Goal: Transaction & Acquisition: Obtain resource

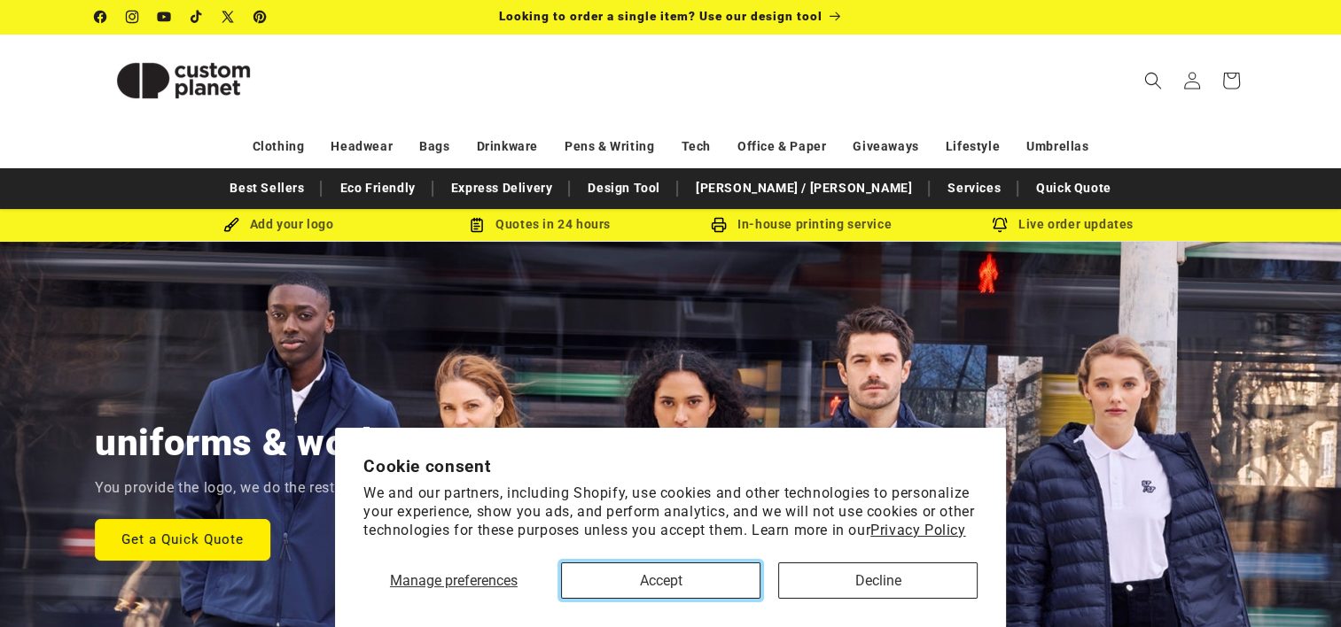
click at [688, 578] on button "Accept" at bounding box center [660, 581] width 199 height 36
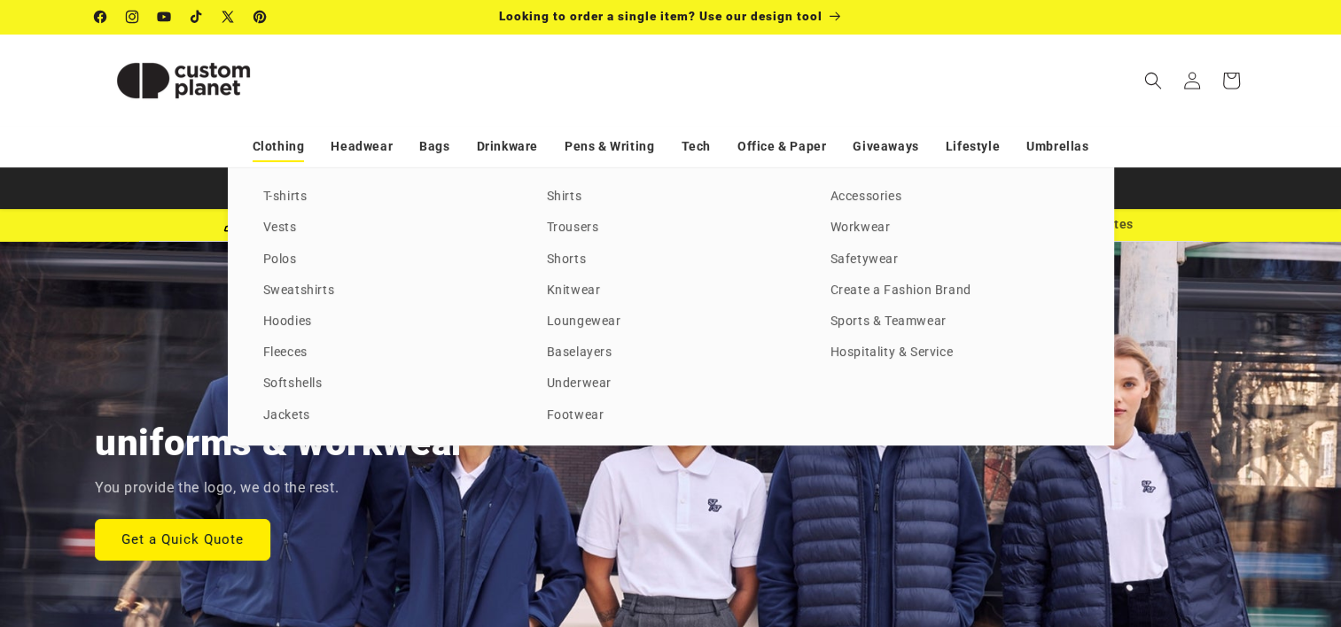
click at [276, 147] on link "Clothing" at bounding box center [279, 146] width 52 height 31
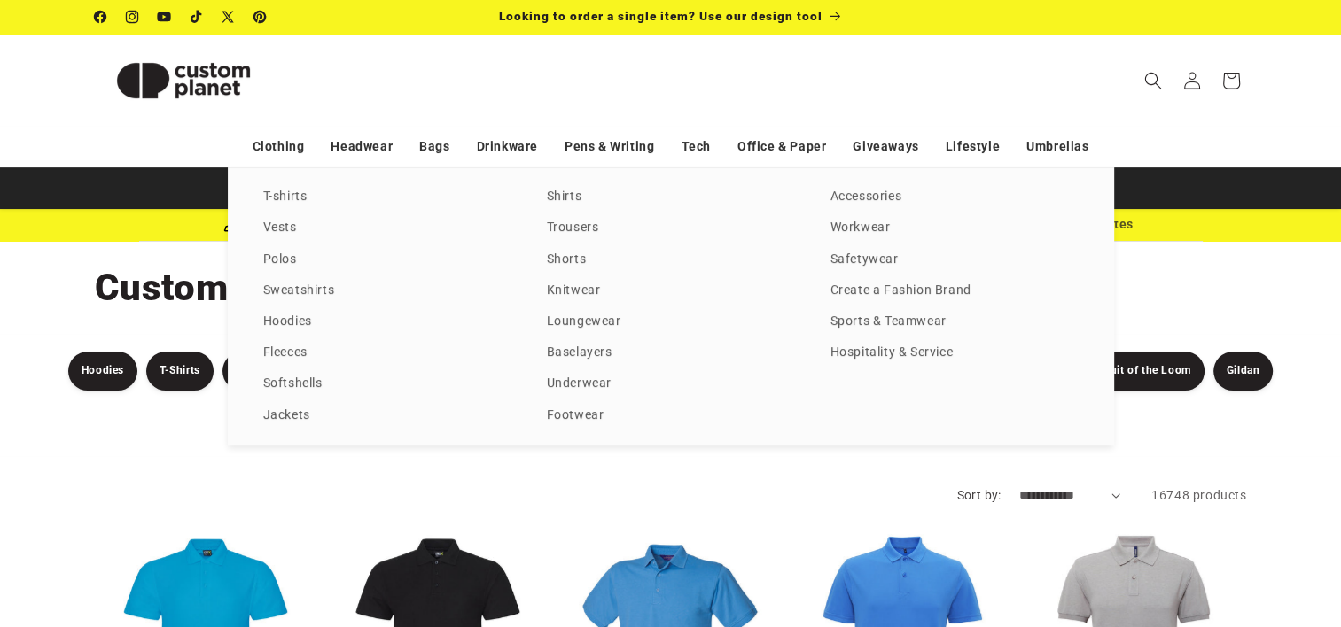
click at [35, 284] on div "T-shirts Vests Polos Sweatshirts Hoodies Fleeces Softshells Jackets Shirts Trou…" at bounding box center [670, 306] width 1341 height 278
click at [19, 372] on div "T-shirts Vests Polos Sweatshirts Hoodies Fleeces Softshells Jackets Shirts Trou…" at bounding box center [670, 306] width 1341 height 278
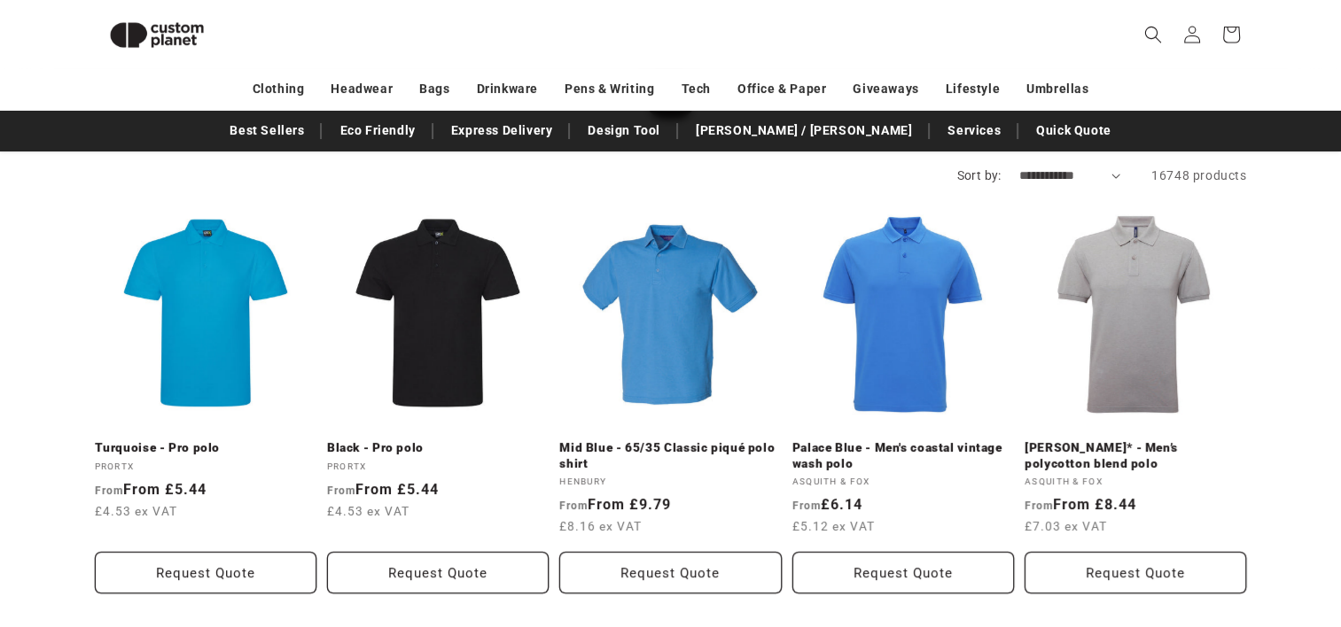
scroll to position [293, 0]
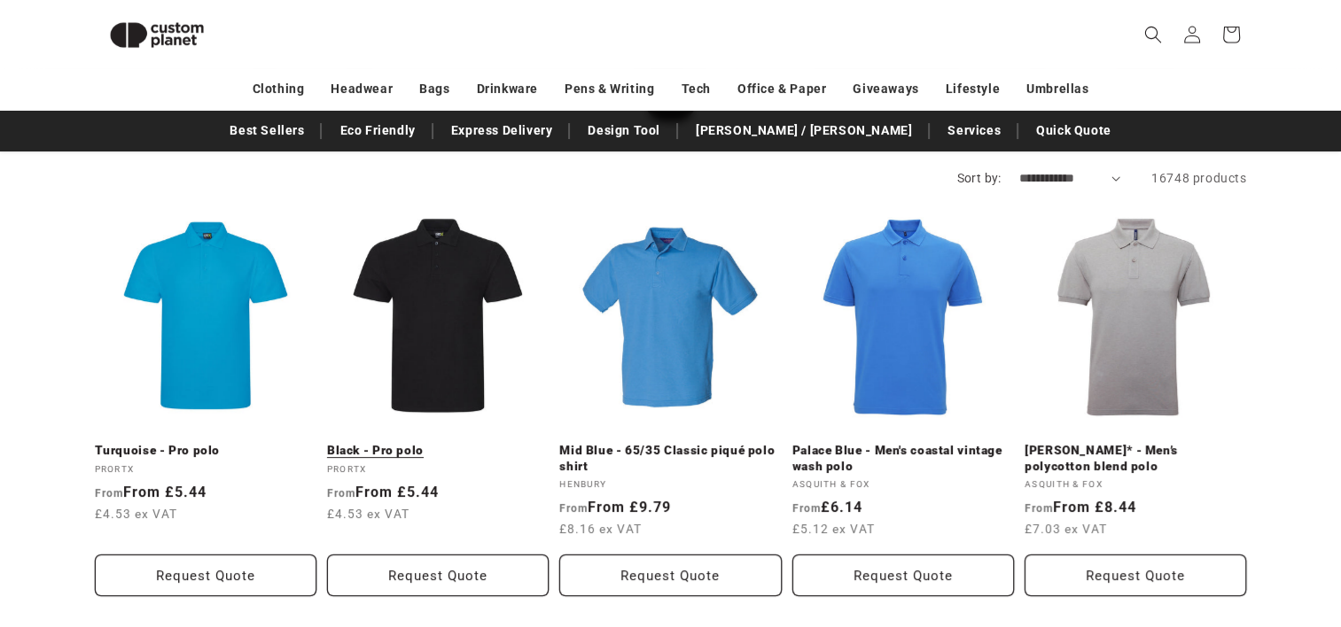
click at [438, 443] on link "Black - Pro polo" at bounding box center [438, 451] width 222 height 16
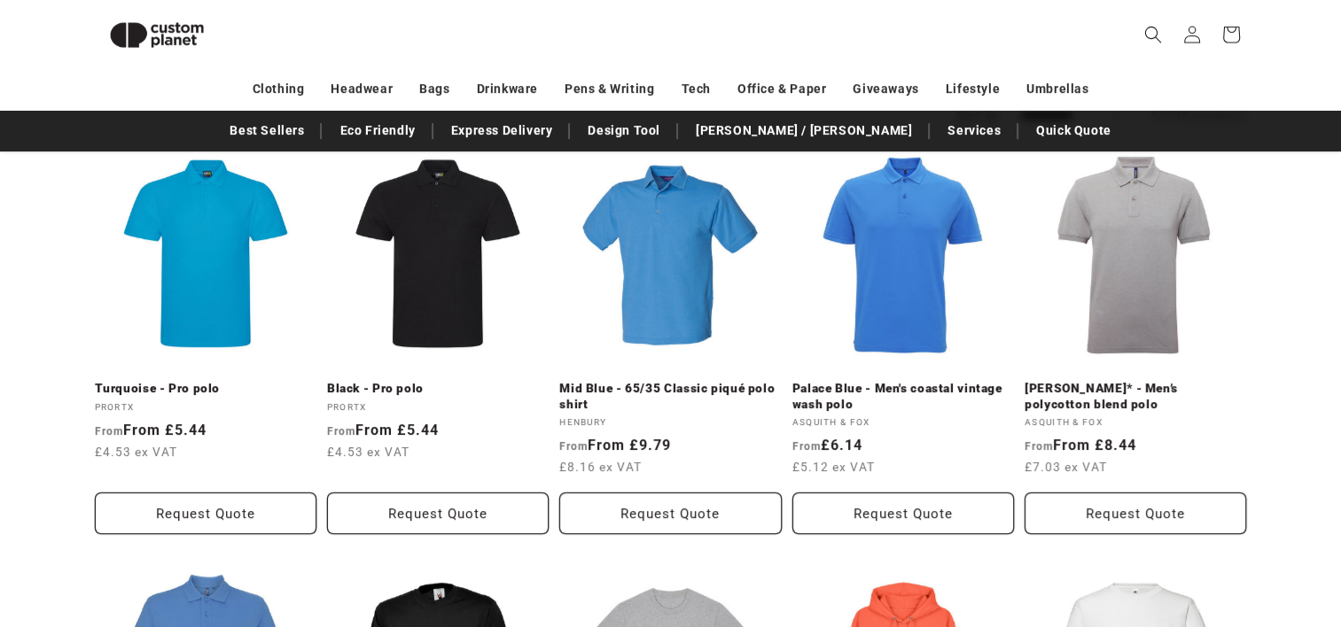
scroll to position [214, 0]
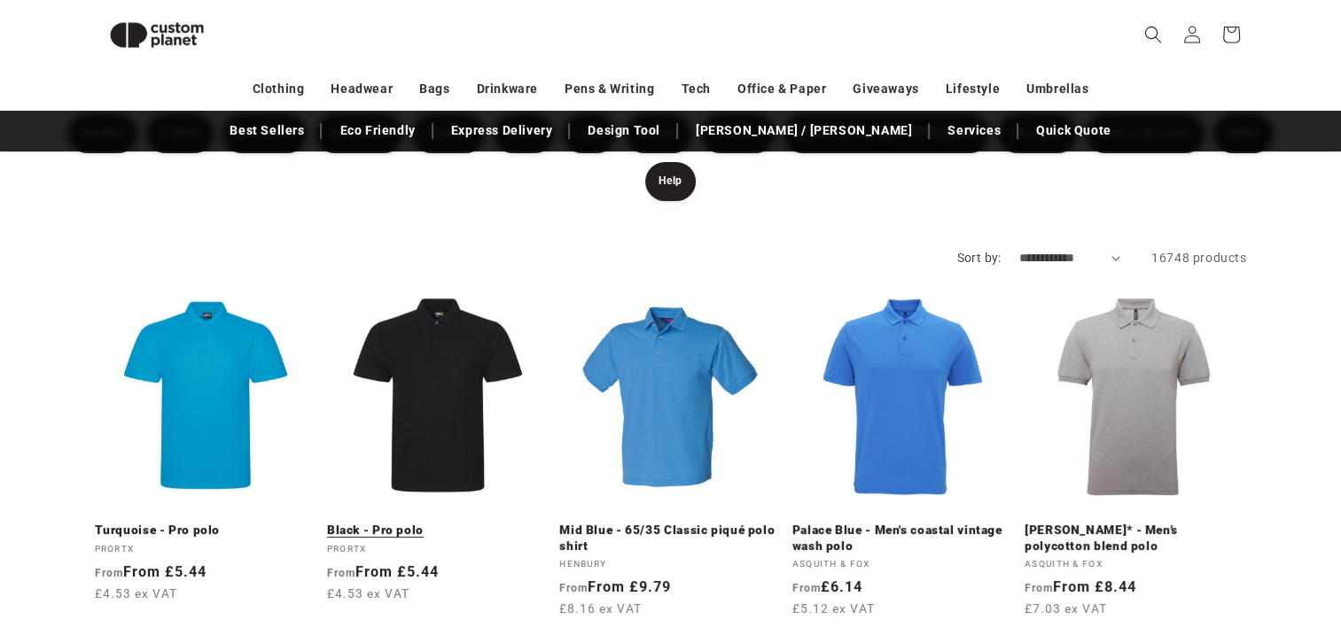
click at [458, 523] on link "Black - Pro polo" at bounding box center [438, 531] width 222 height 16
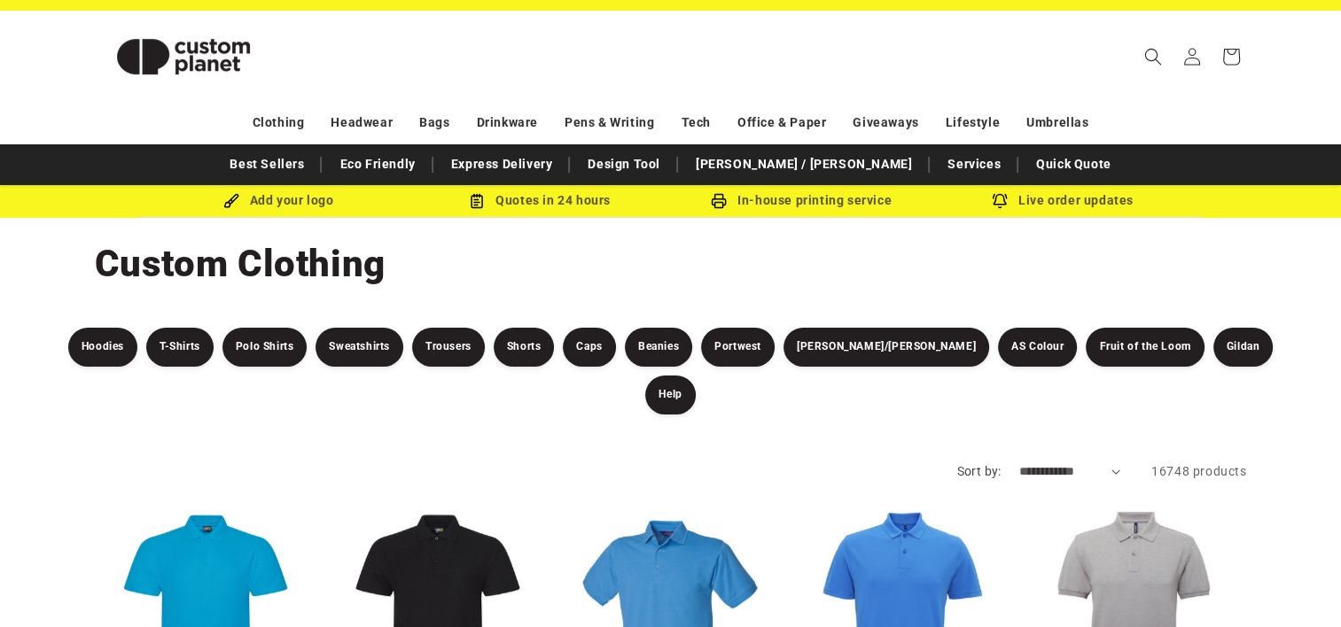
scroll to position [0, 0]
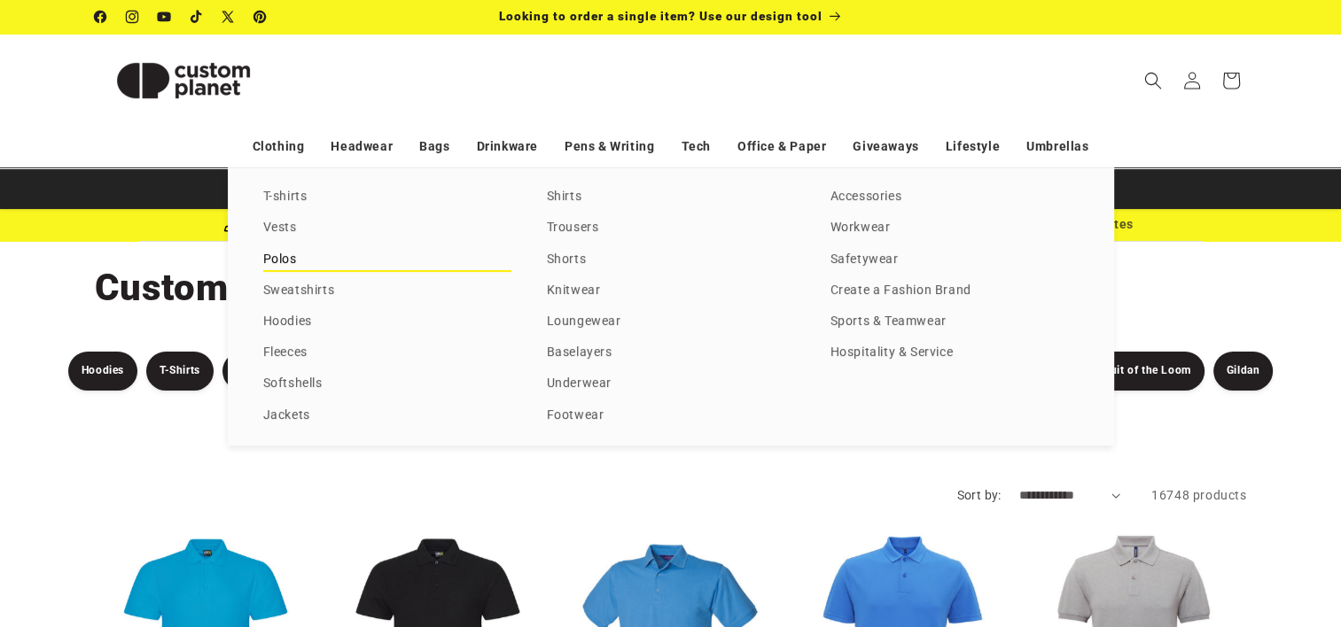
click at [342, 256] on link "Polos" at bounding box center [387, 260] width 248 height 24
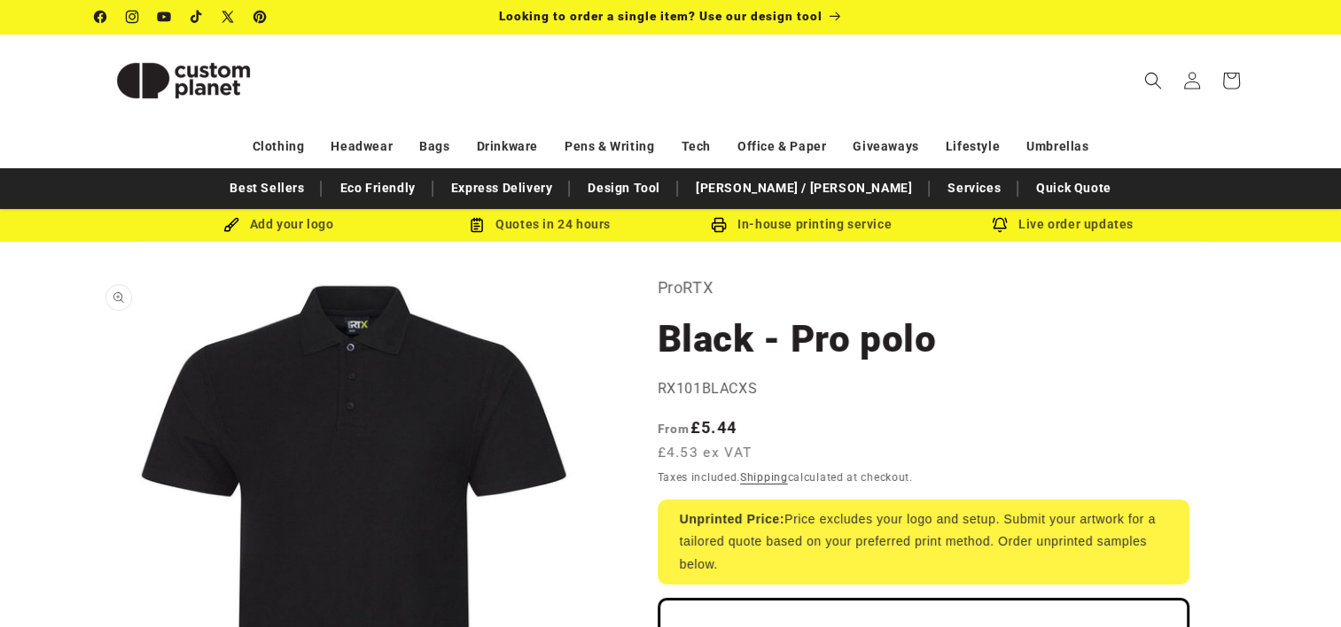
scroll to position [43, 0]
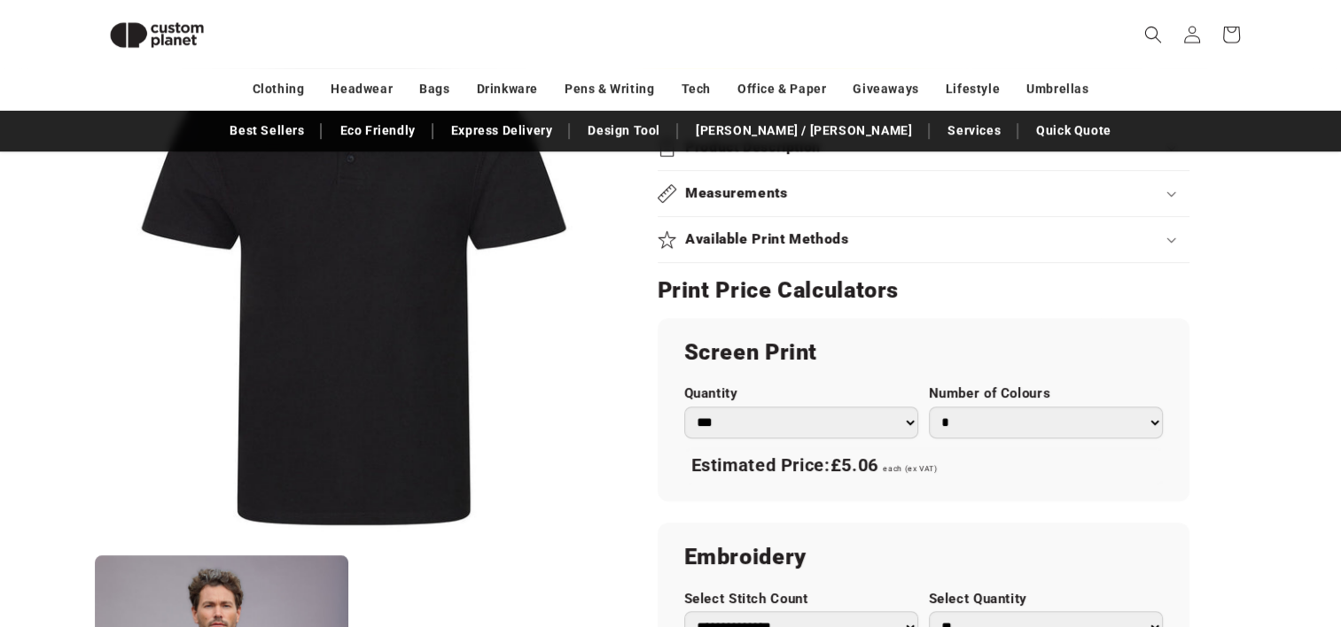
scroll to position [813, 0]
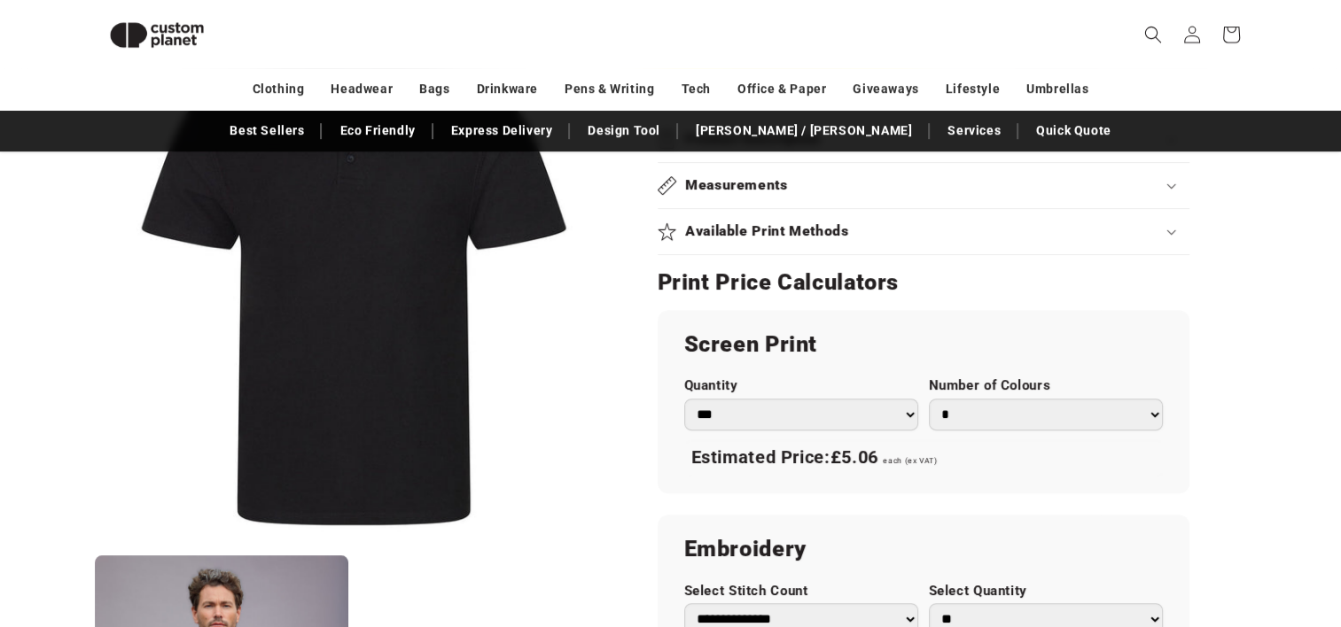
click at [899, 418] on select "*** *** *** **** **** **** ***** *****" at bounding box center [801, 415] width 234 height 32
select select "**"
click at [684, 399] on select "*** *** *** **** **** **** ***** *****" at bounding box center [801, 415] width 234 height 32
click at [987, 408] on select "* * * * * * *" at bounding box center [1046, 415] width 234 height 32
select select "*"
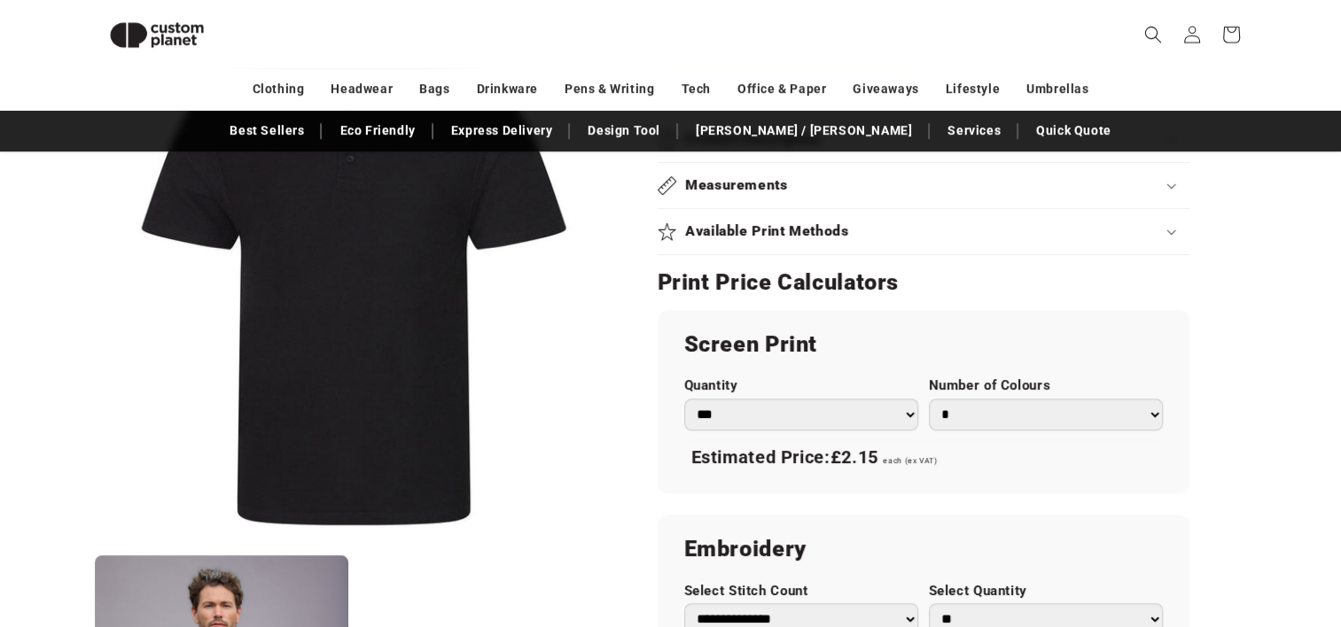
click at [929, 399] on select "* * * * * * *" at bounding box center [1046, 415] width 234 height 32
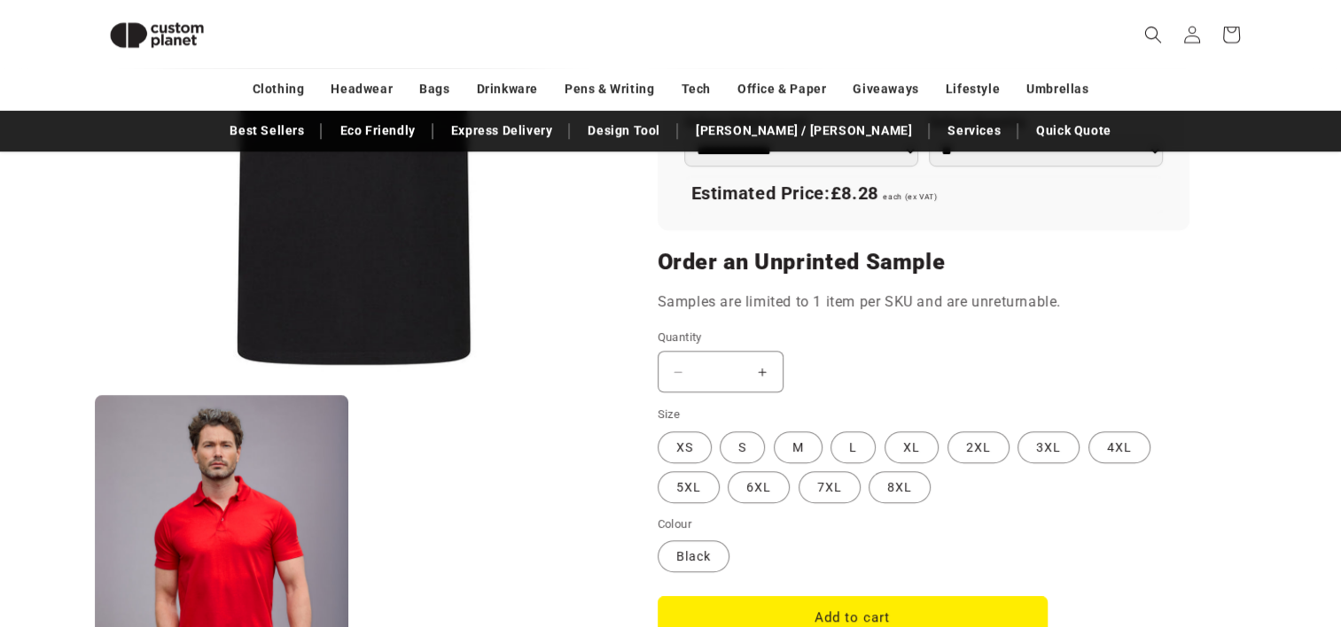
scroll to position [1283, 0]
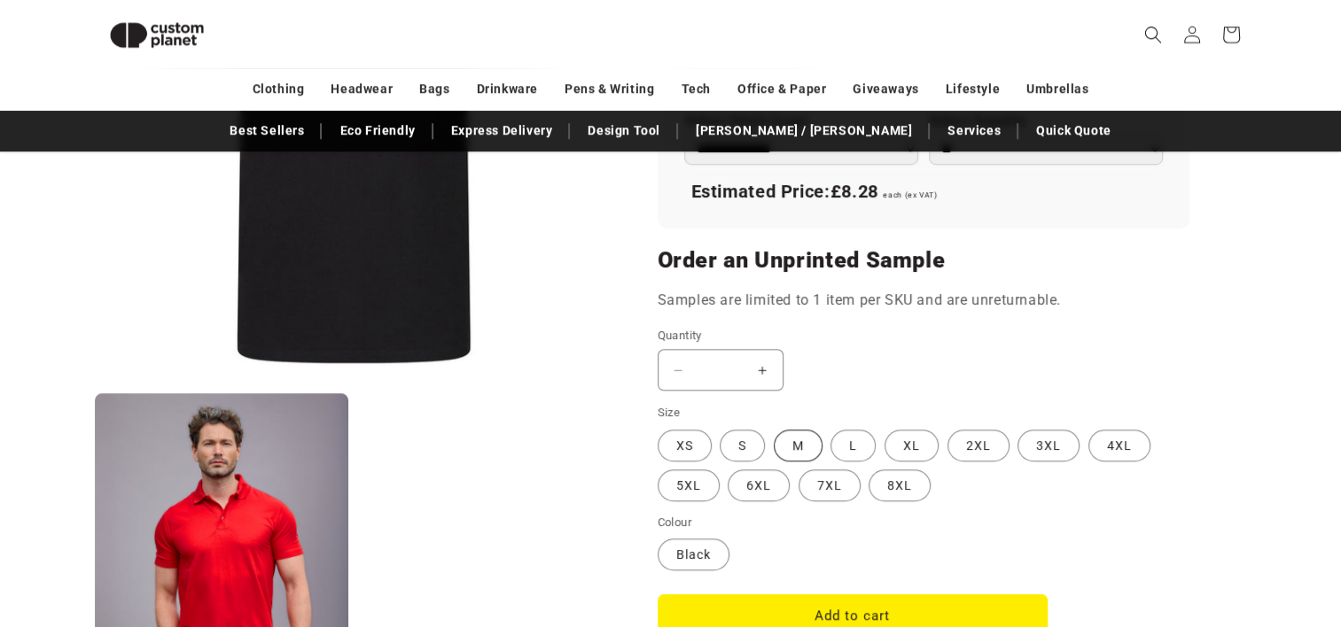
click at [780, 436] on label "M Variant sold out or unavailable" at bounding box center [798, 446] width 49 height 32
click at [760, 370] on button "Increase quantity for Black - Pro polo" at bounding box center [763, 370] width 40 height 42
click at [763, 370] on button "Increase quantity for Black - Pro polo" at bounding box center [763, 370] width 40 height 42
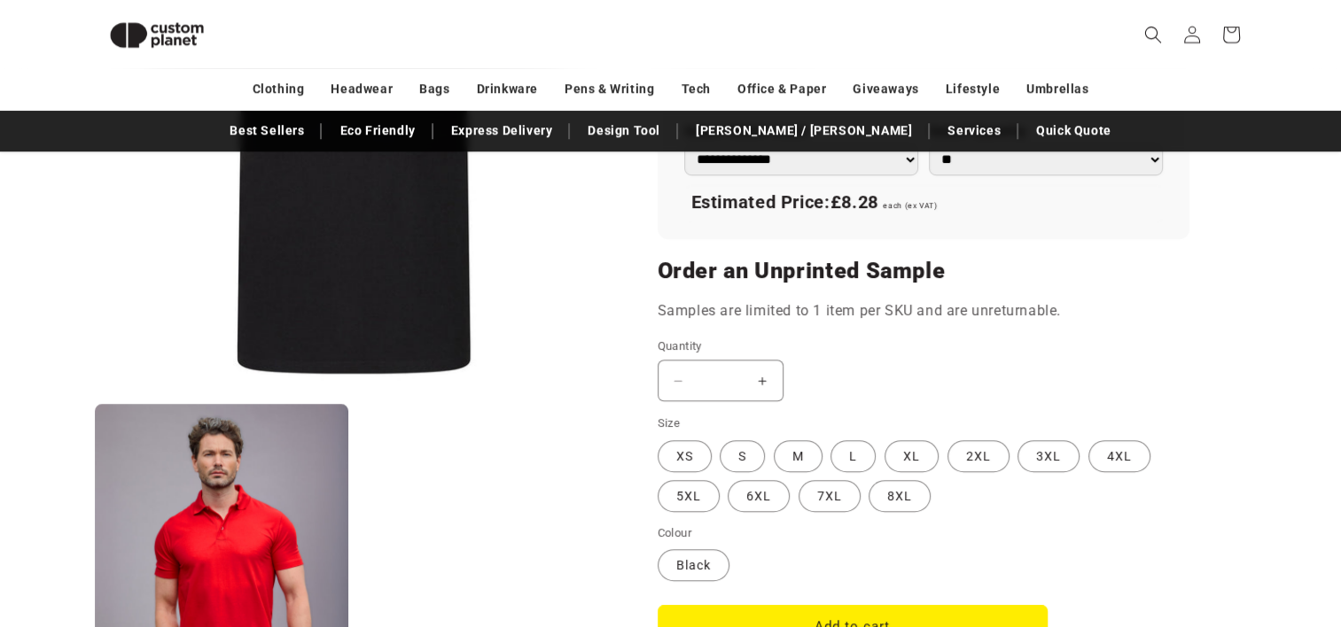
scroll to position [1344, 0]
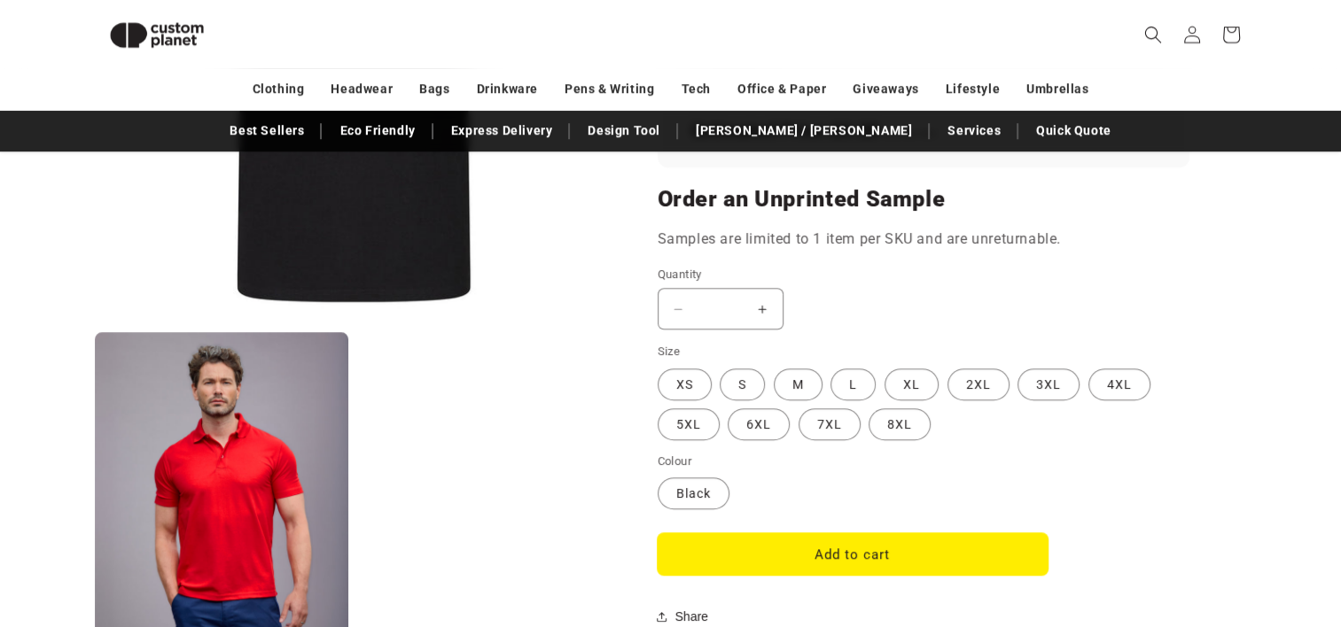
click at [676, 549] on button "Add to cart" at bounding box center [853, 554] width 390 height 42
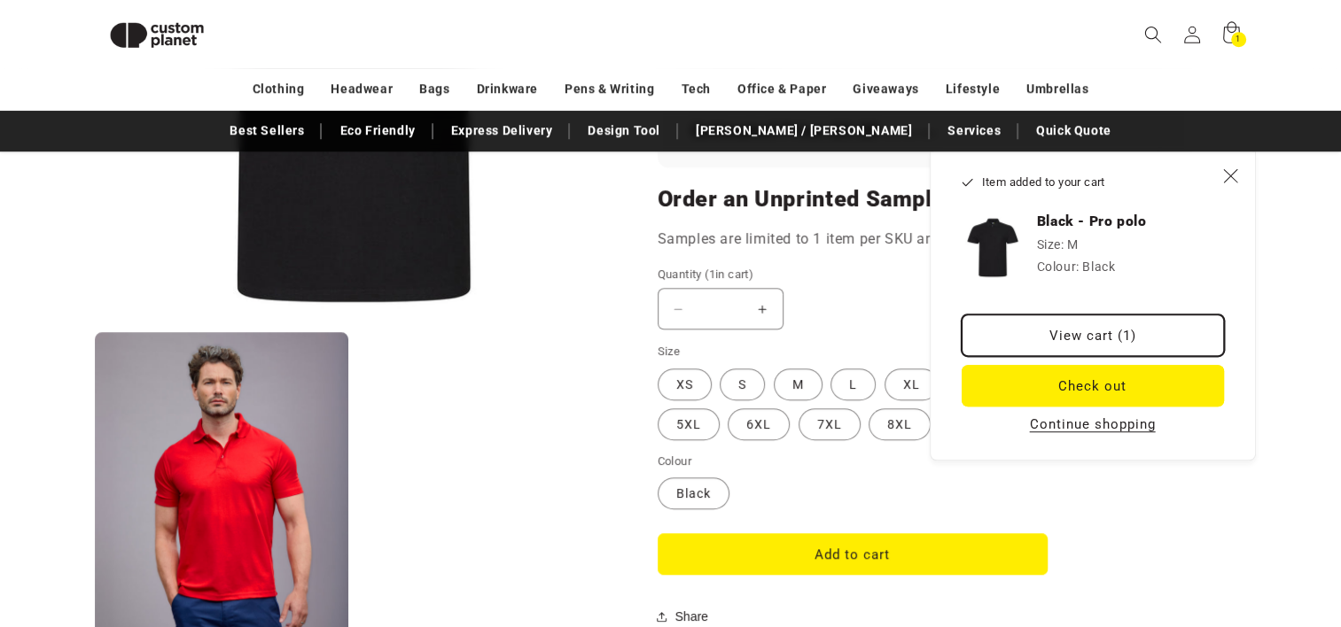
click at [1088, 323] on link "View cart (1)" at bounding box center [1093, 336] width 262 height 42
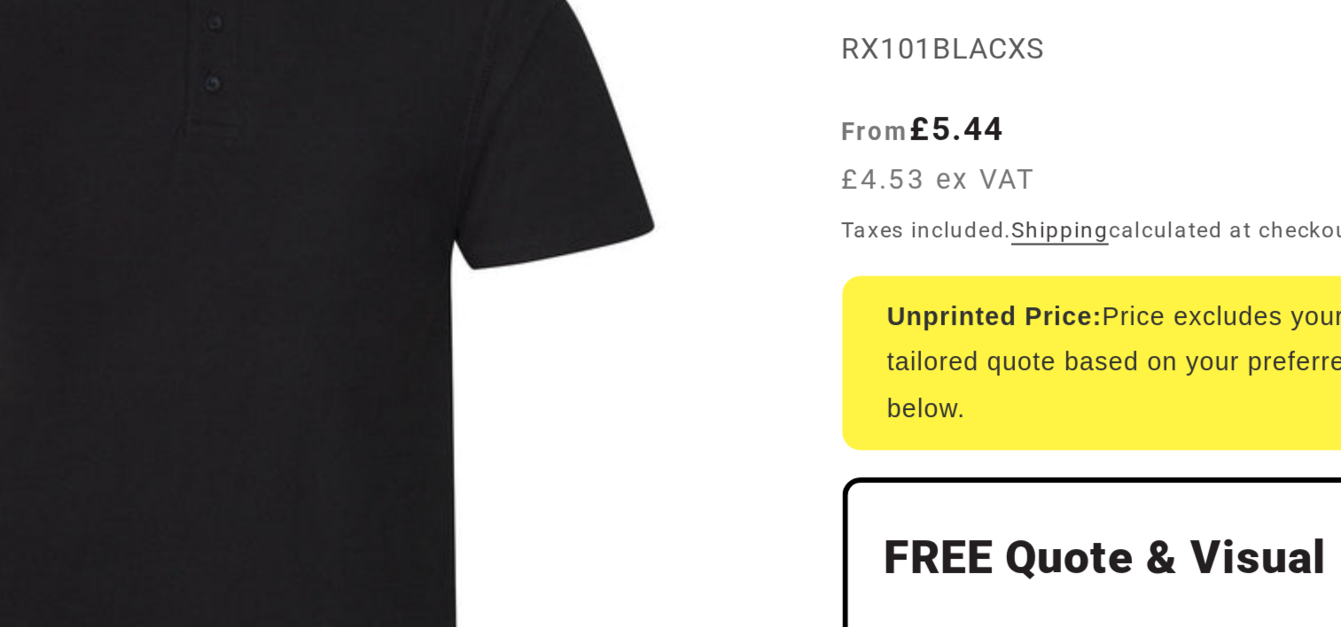
scroll to position [135, 0]
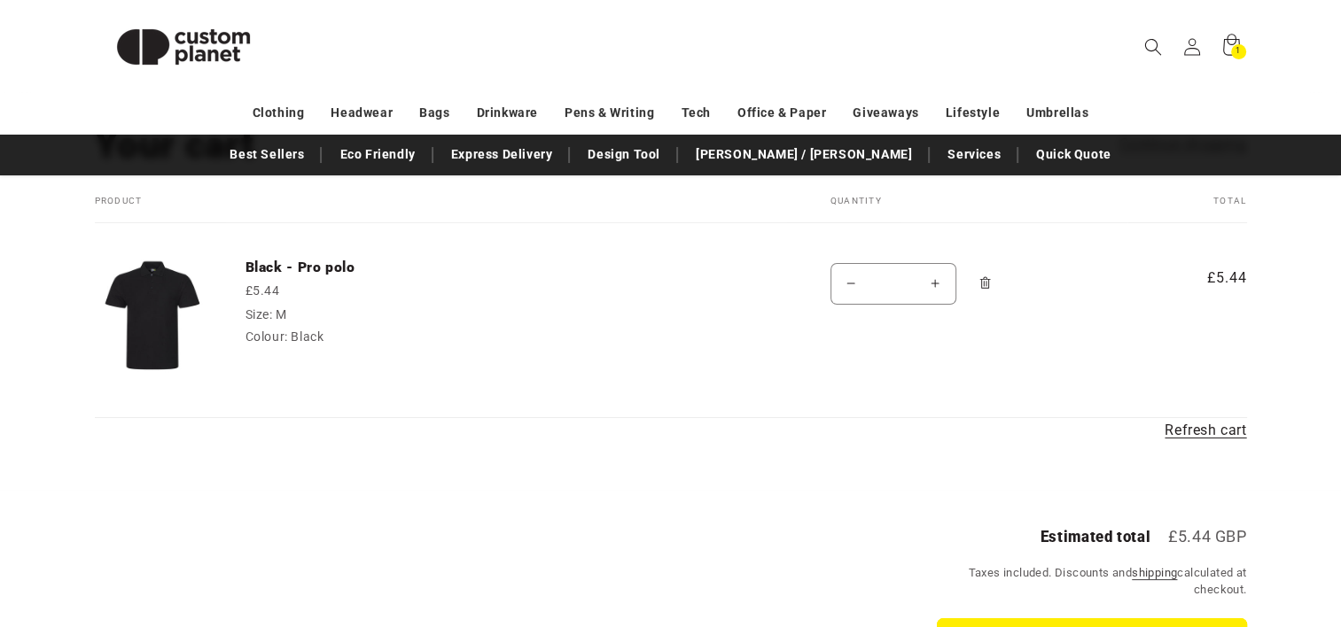
scroll to position [160, 0]
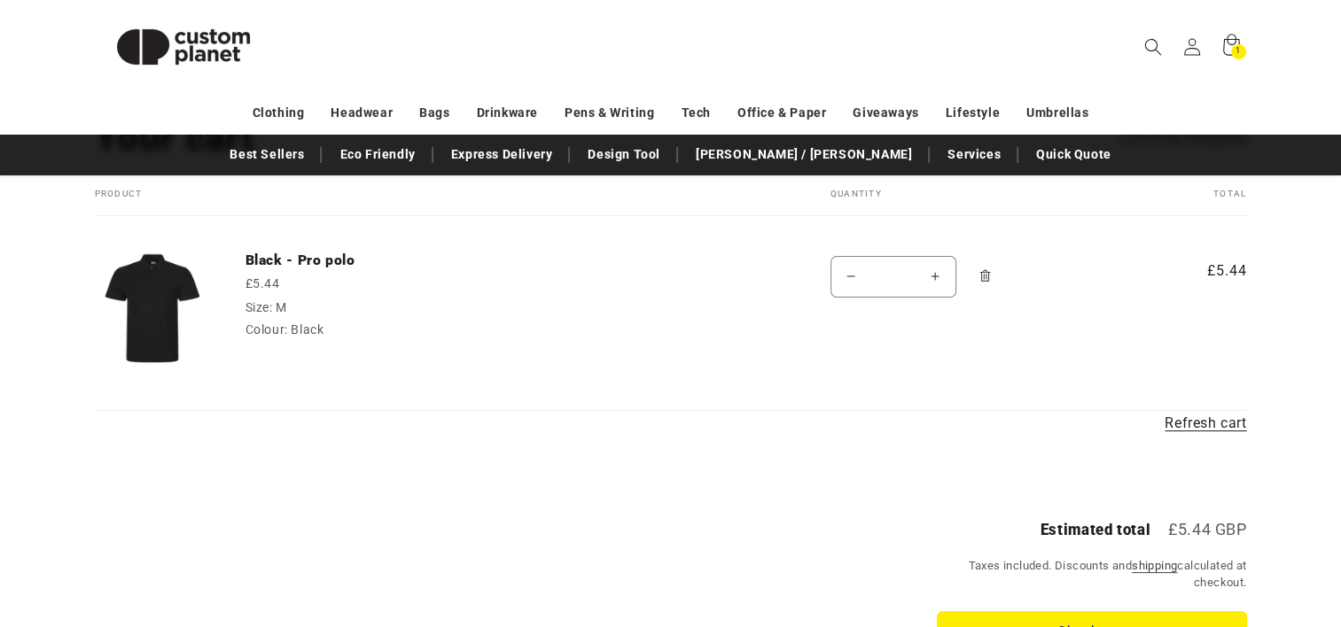
click at [184, 330] on img at bounding box center [152, 309] width 115 height 115
click at [665, 269] on td "Black - Pro polo £5.44 Size: M Colour: Black" at bounding box center [498, 296] width 576 height 160
click at [131, 303] on img at bounding box center [152, 309] width 115 height 115
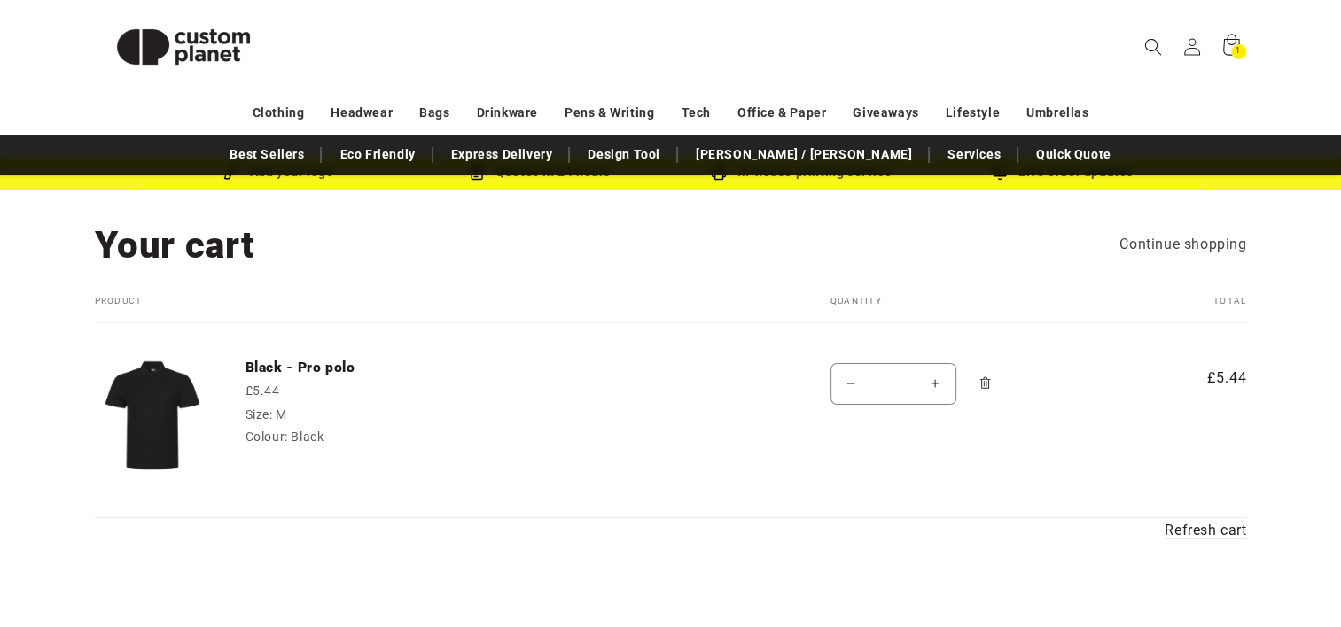
scroll to position [53, 0]
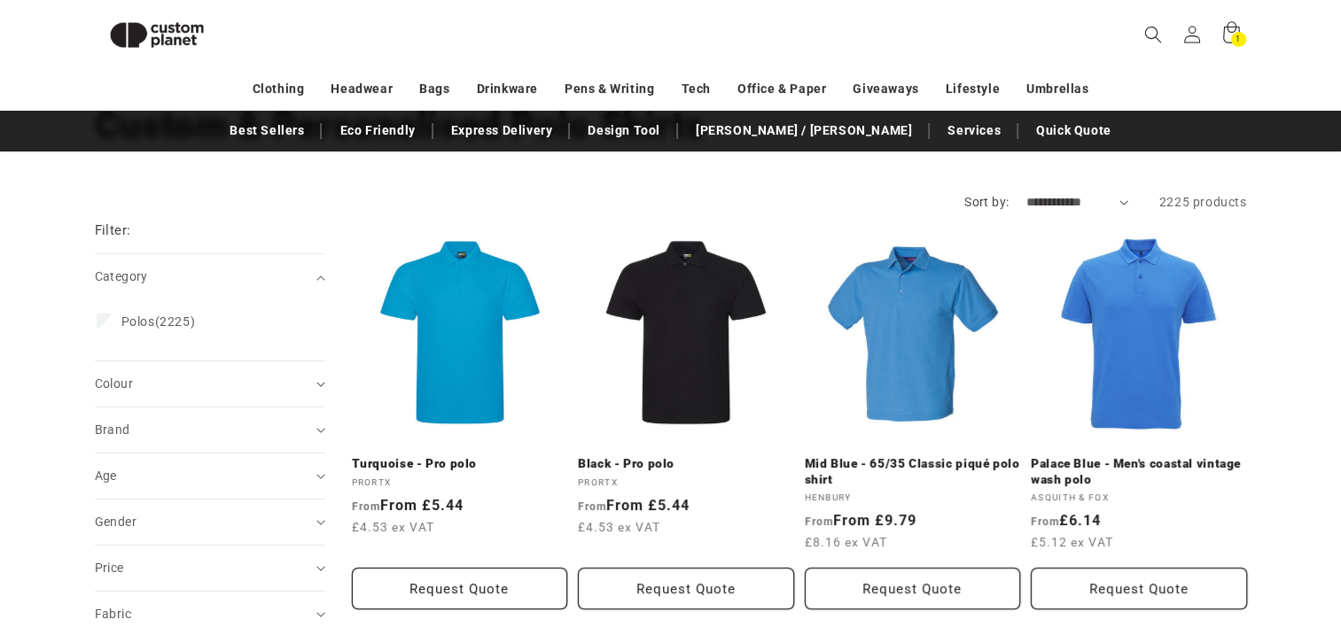
scroll to position [123, 0]
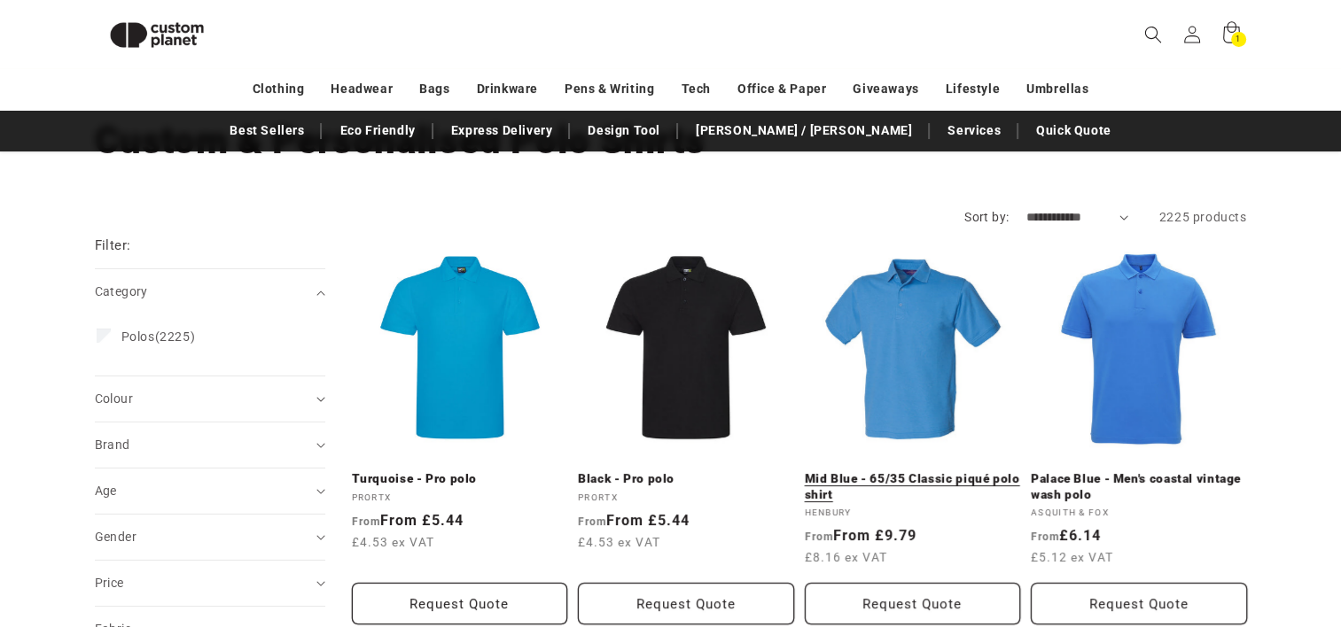
click at [905, 471] on link "Mid Blue - 65/35 Classic piqué polo shirt" at bounding box center [913, 486] width 216 height 31
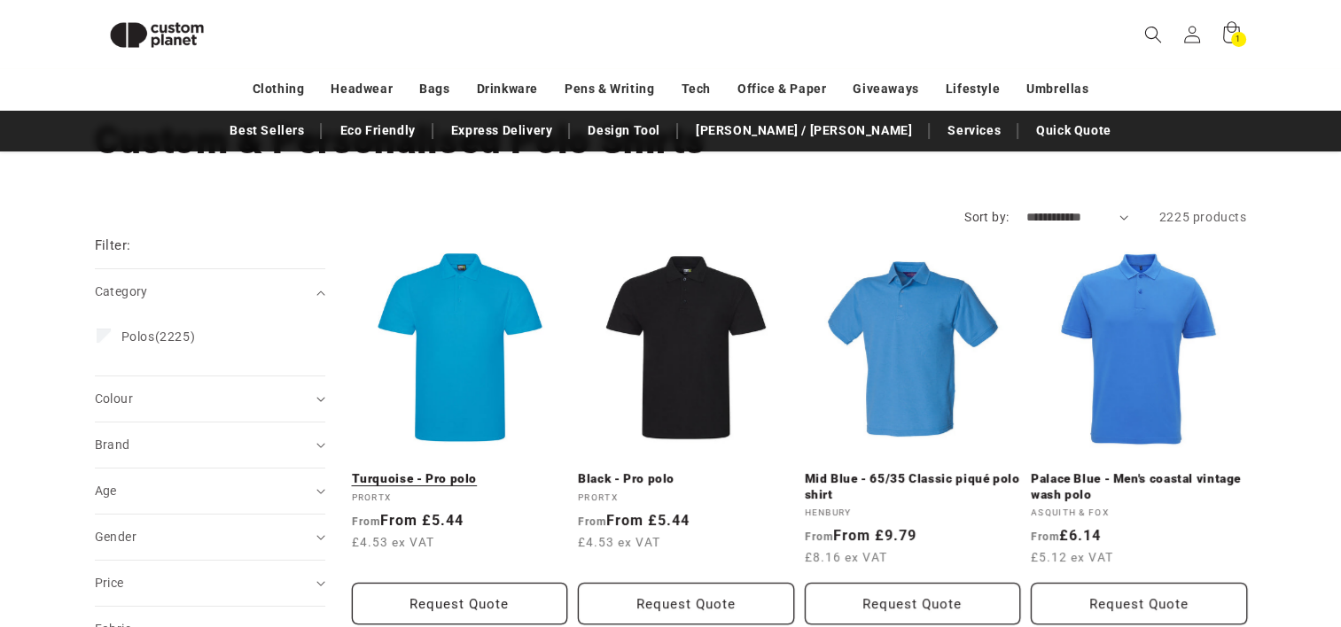
scroll to position [183, 0]
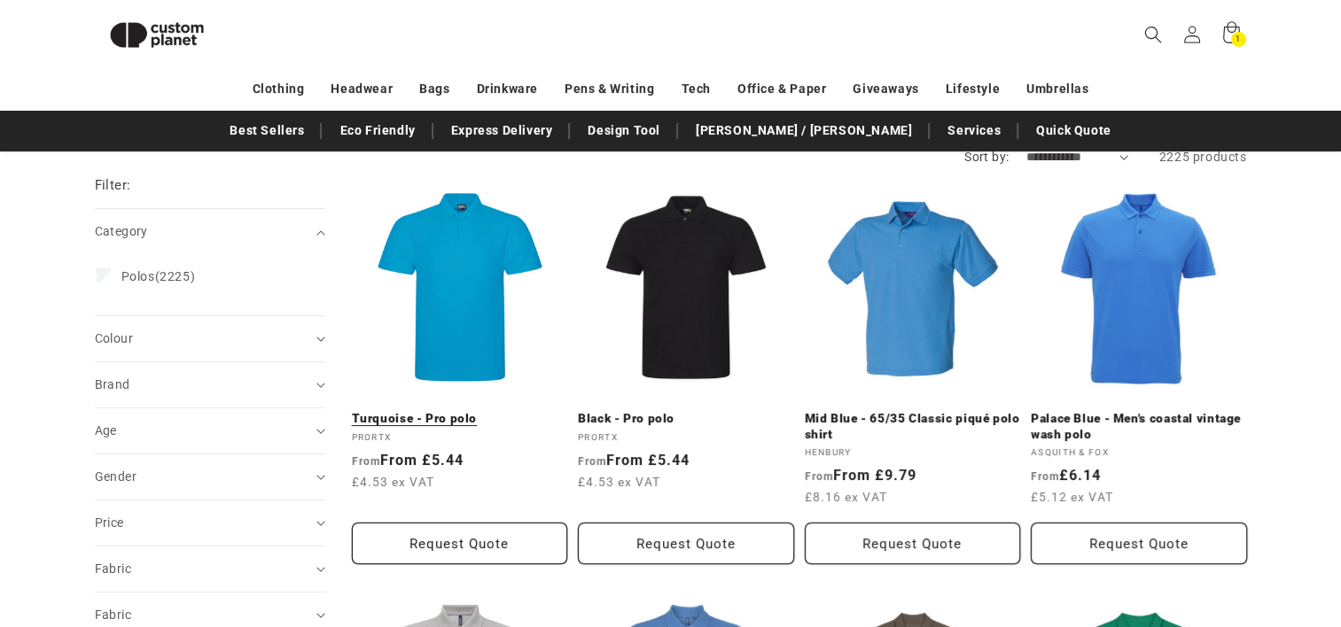
click at [431, 411] on link "Turquoise - Pro polo" at bounding box center [460, 419] width 216 height 16
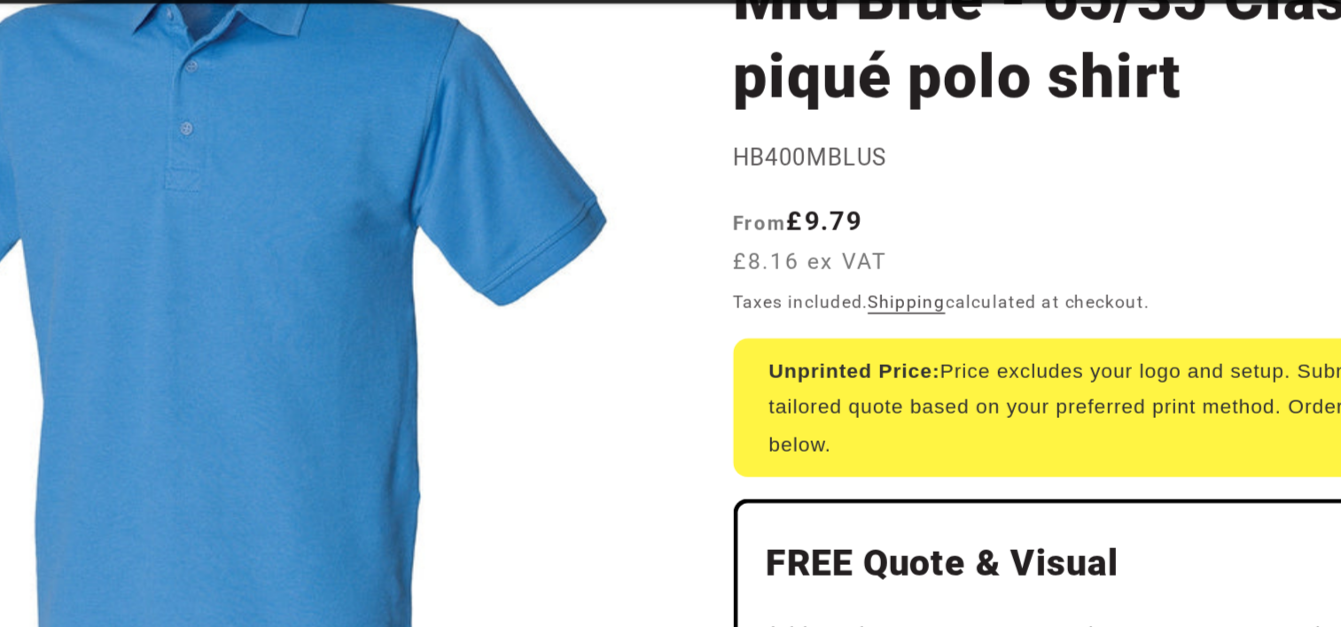
scroll to position [167, 0]
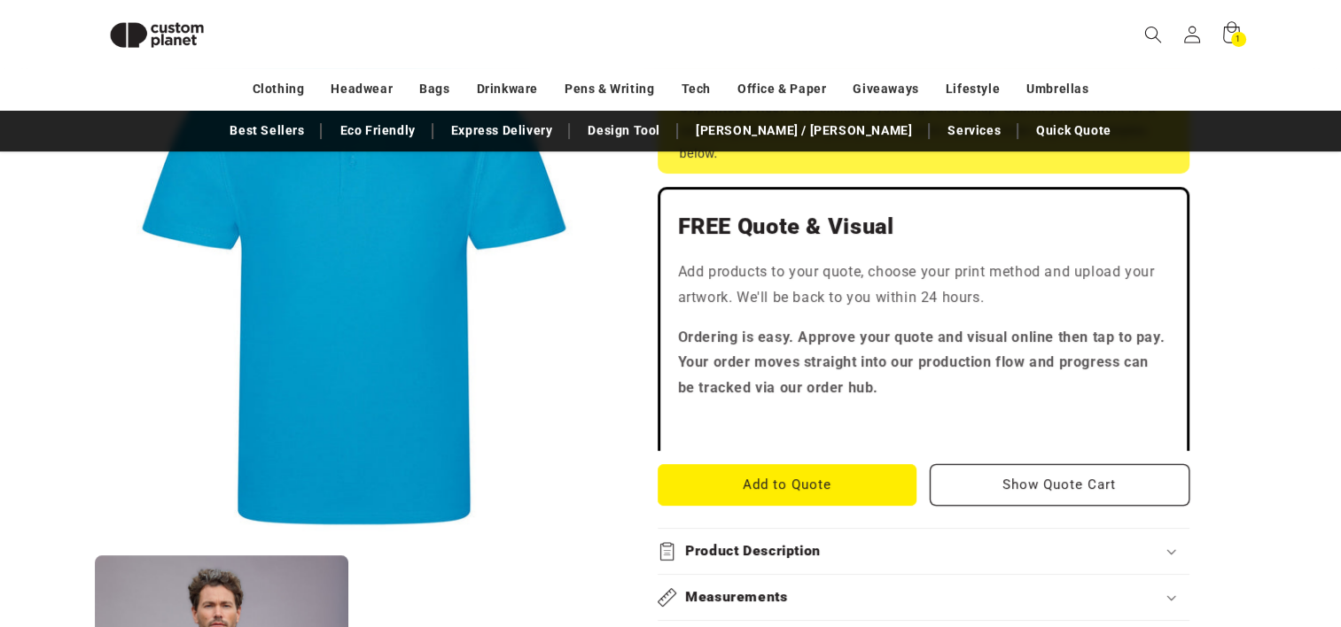
scroll to position [432, 0]
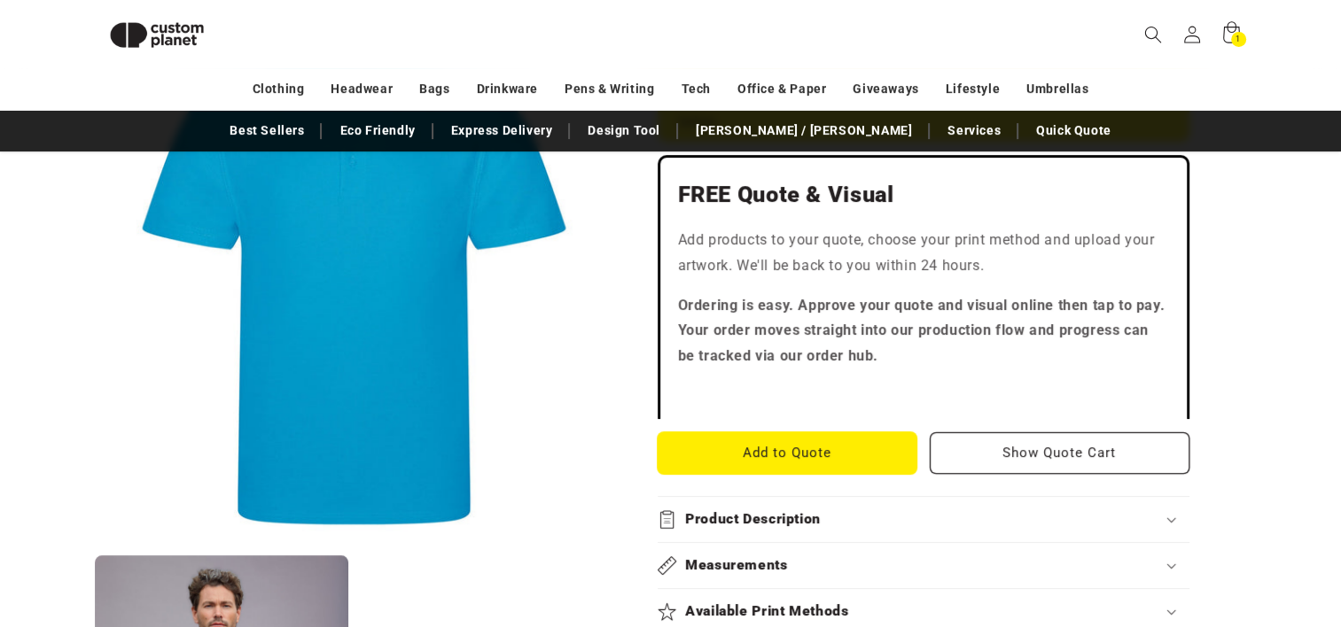
click at [737, 450] on button "Add to Quote" at bounding box center [788, 453] width 260 height 42
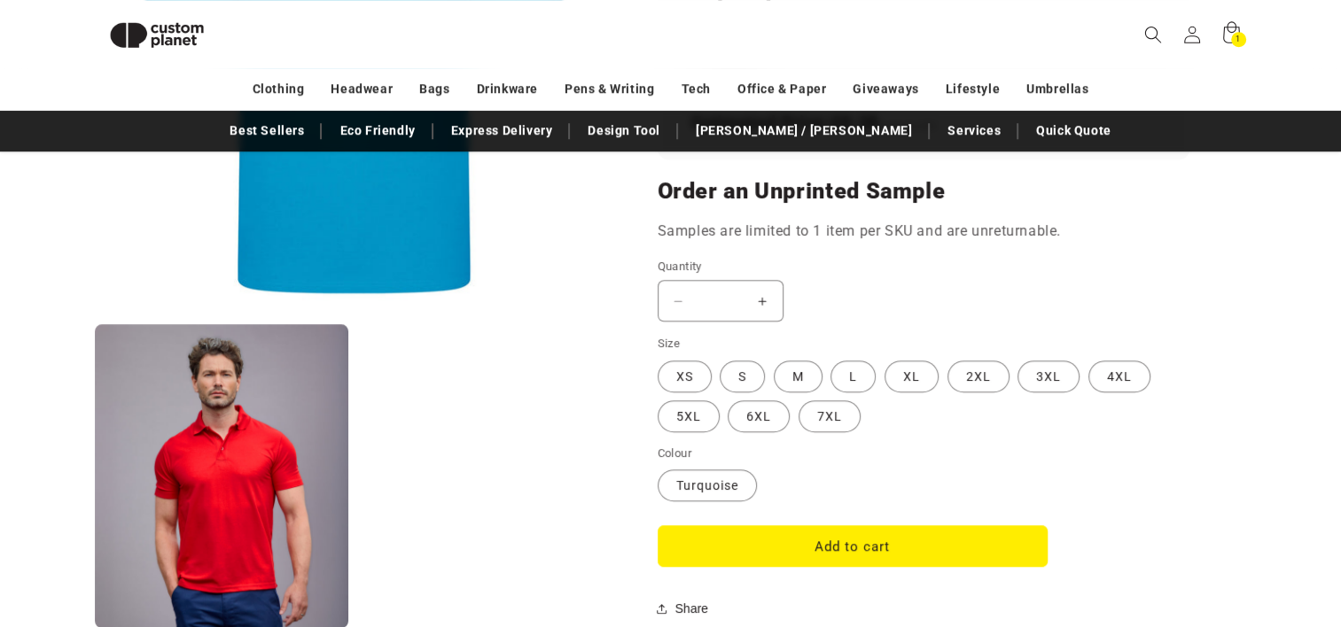
scroll to position [1351, 0]
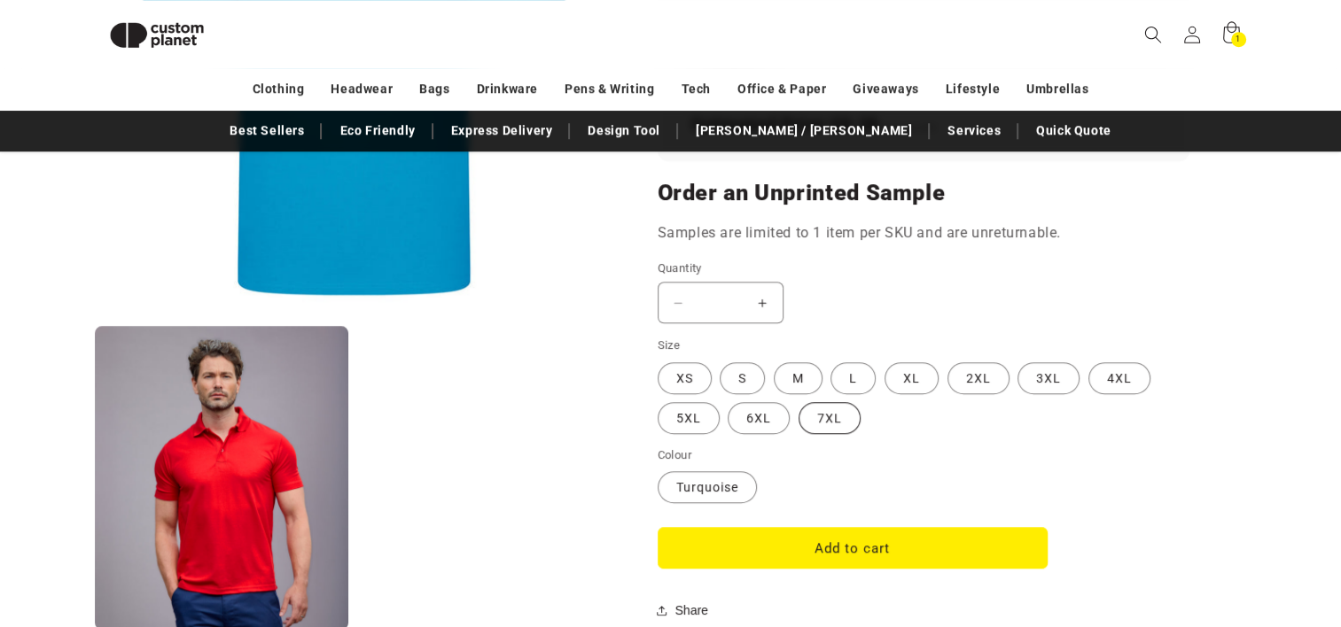
click at [814, 409] on label "7XL Variant sold out or unavailable" at bounding box center [829, 418] width 62 height 32
click at [761, 409] on label "6XL Variant sold out or unavailable" at bounding box center [759, 418] width 62 height 32
click at [718, 415] on fieldset "Size XS Variant sold out or unavailable S Variant sold out or unavailable M Var…" at bounding box center [924, 386] width 532 height 99
click at [691, 487] on label "Turquoise Variant sold out or unavailable" at bounding box center [707, 487] width 99 height 32
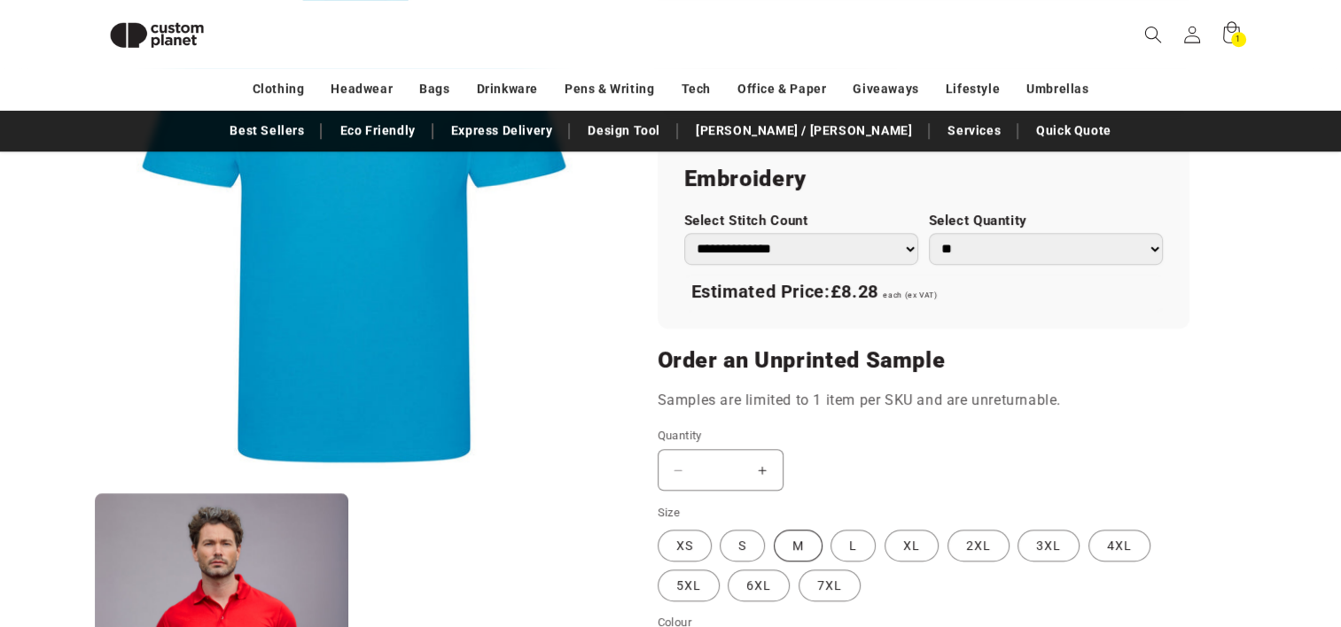
scroll to position [1175, 0]
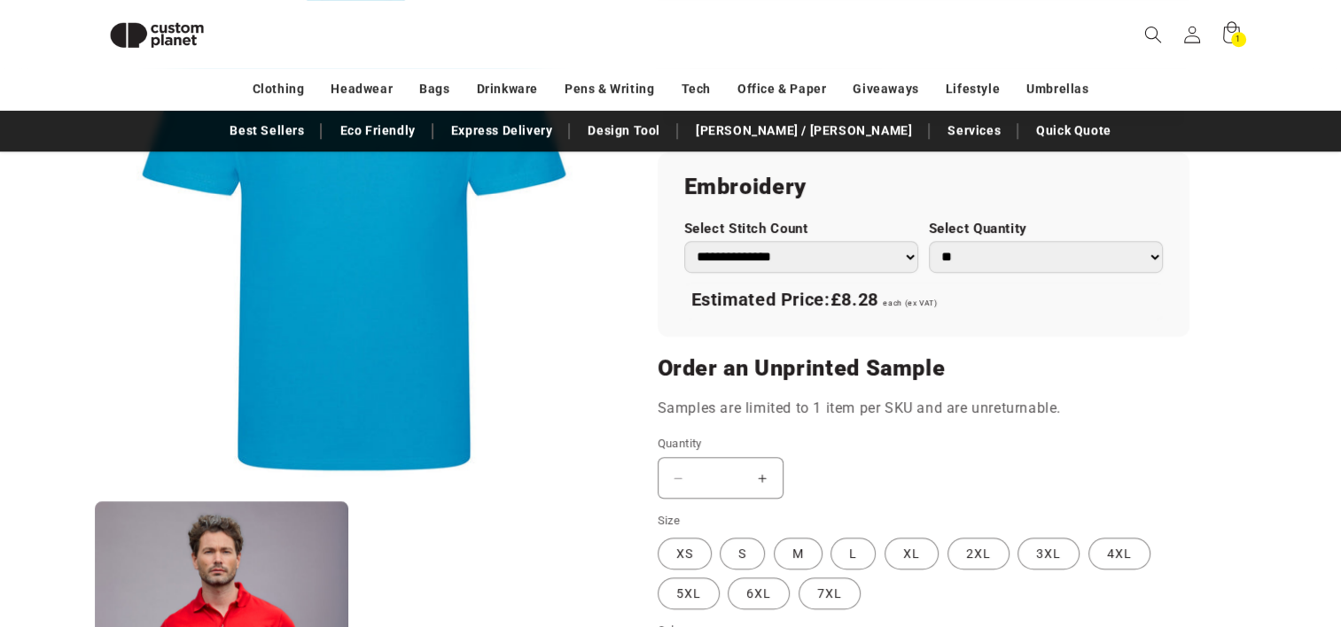
click at [875, 558] on fieldset "Size XS Variant sold out or unavailable S Variant sold out or unavailable M Var…" at bounding box center [924, 561] width 532 height 99
click at [806, 550] on label "M Variant sold out or unavailable" at bounding box center [798, 554] width 49 height 32
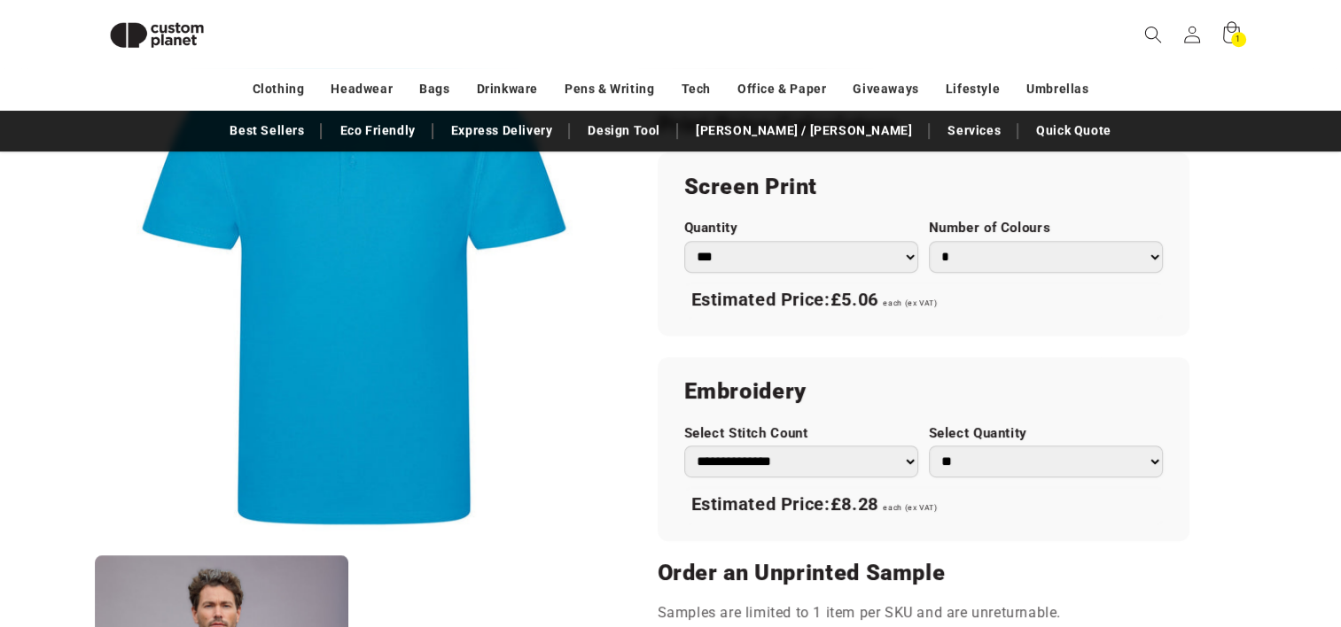
scroll to position [956, 0]
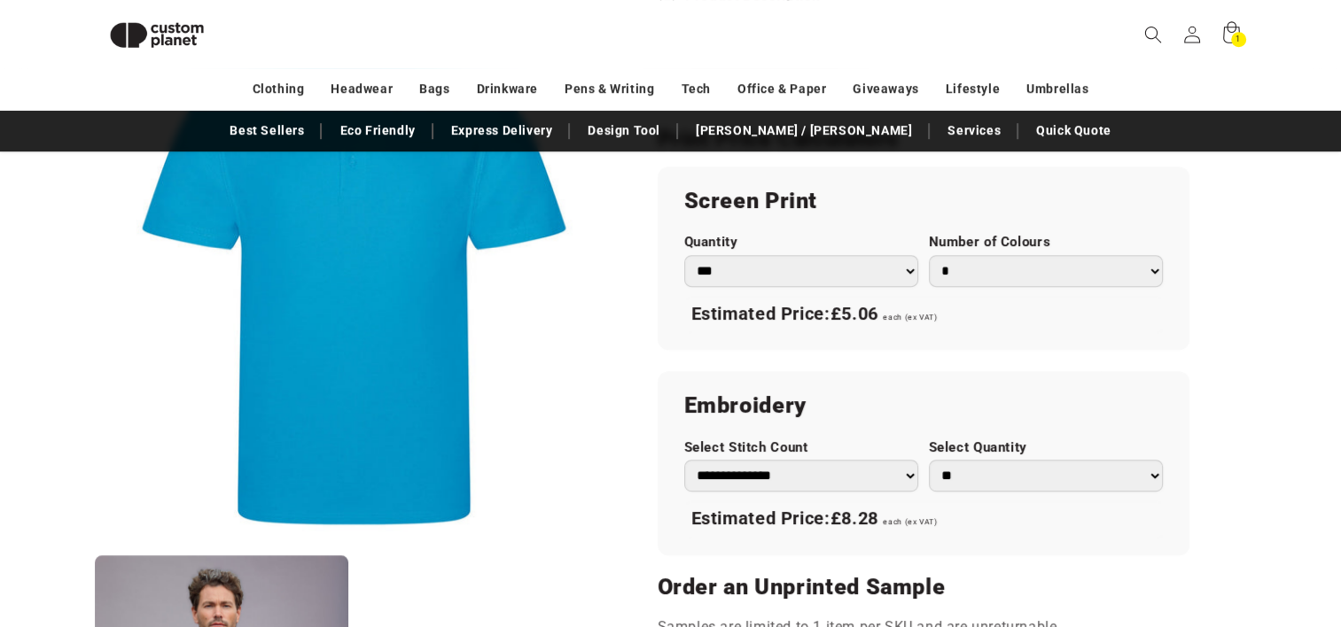
click at [815, 475] on select "**********" at bounding box center [801, 476] width 234 height 32
click at [684, 460] on select "**********" at bounding box center [801, 476] width 234 height 32
click at [798, 469] on select "**********" at bounding box center [801, 476] width 234 height 32
select select "*"
click at [684, 460] on select "**********" at bounding box center [801, 476] width 234 height 32
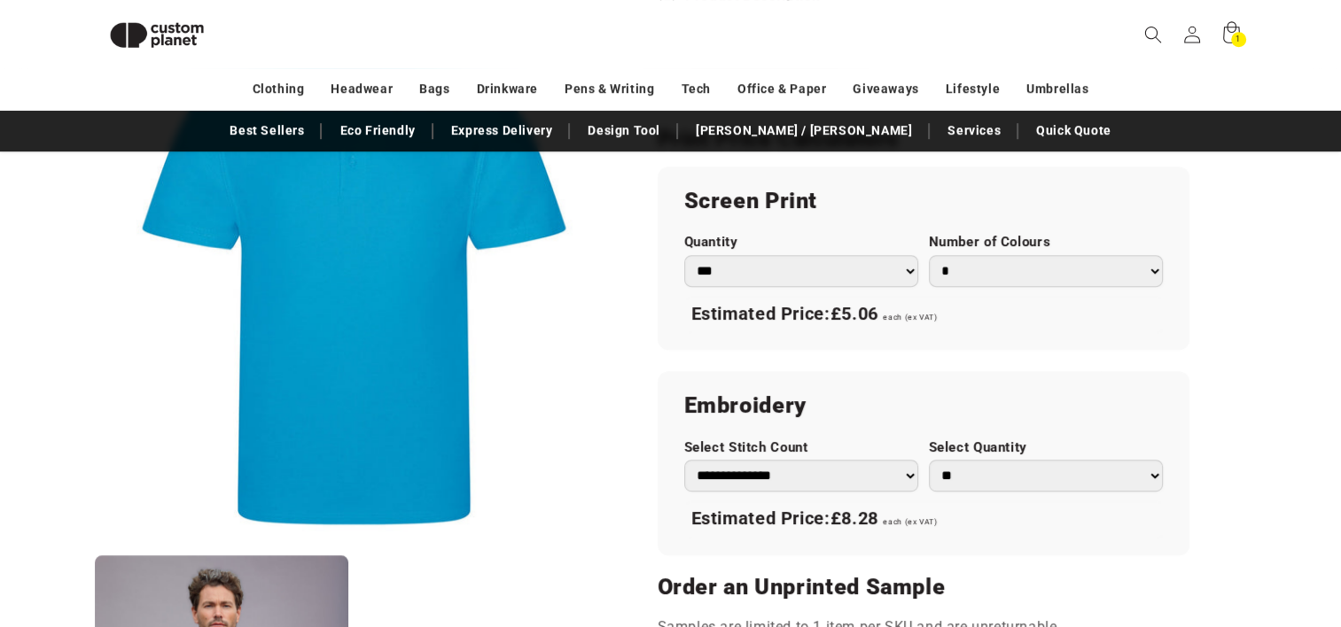
click at [959, 482] on select "** ** *** *** *** **** **** ****" at bounding box center [1046, 476] width 234 height 32
click at [929, 460] on select "** ** *** *** *** **** **** ****" at bounding box center [1046, 476] width 234 height 32
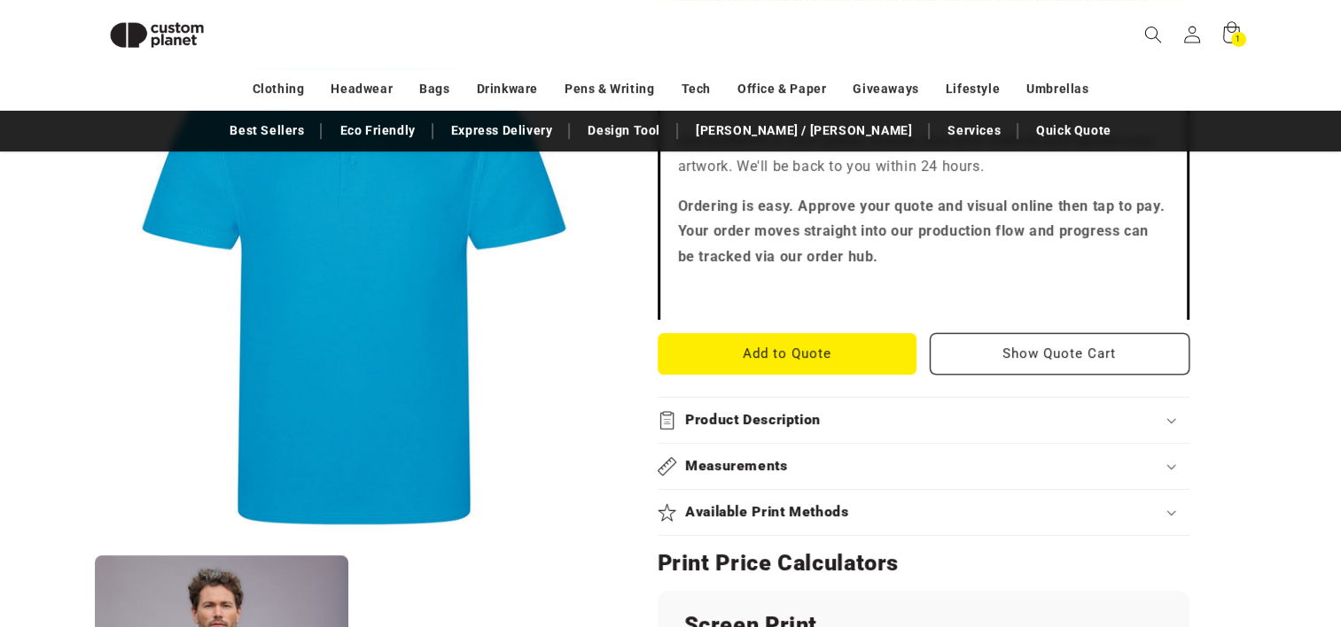
scroll to position [533, 0]
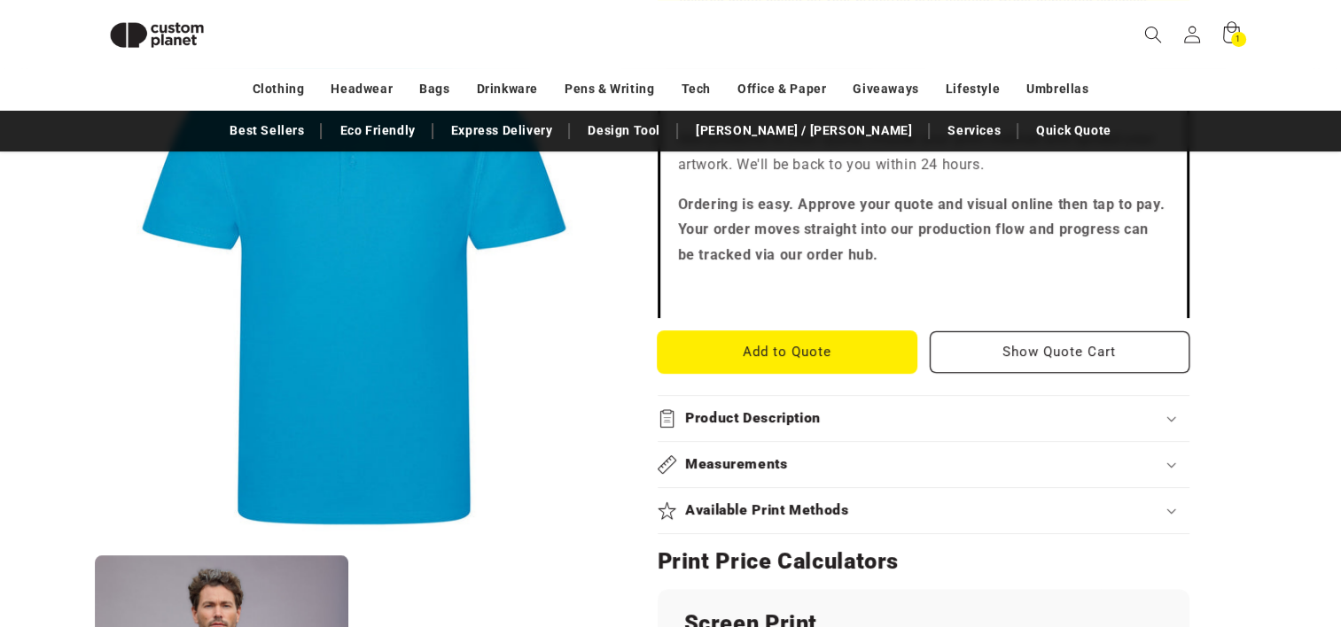
drag, startPoint x: 809, startPoint y: 354, endPoint x: 798, endPoint y: 356, distance: 11.7
click at [798, 356] on button "Add to Quote" at bounding box center [788, 352] width 260 height 42
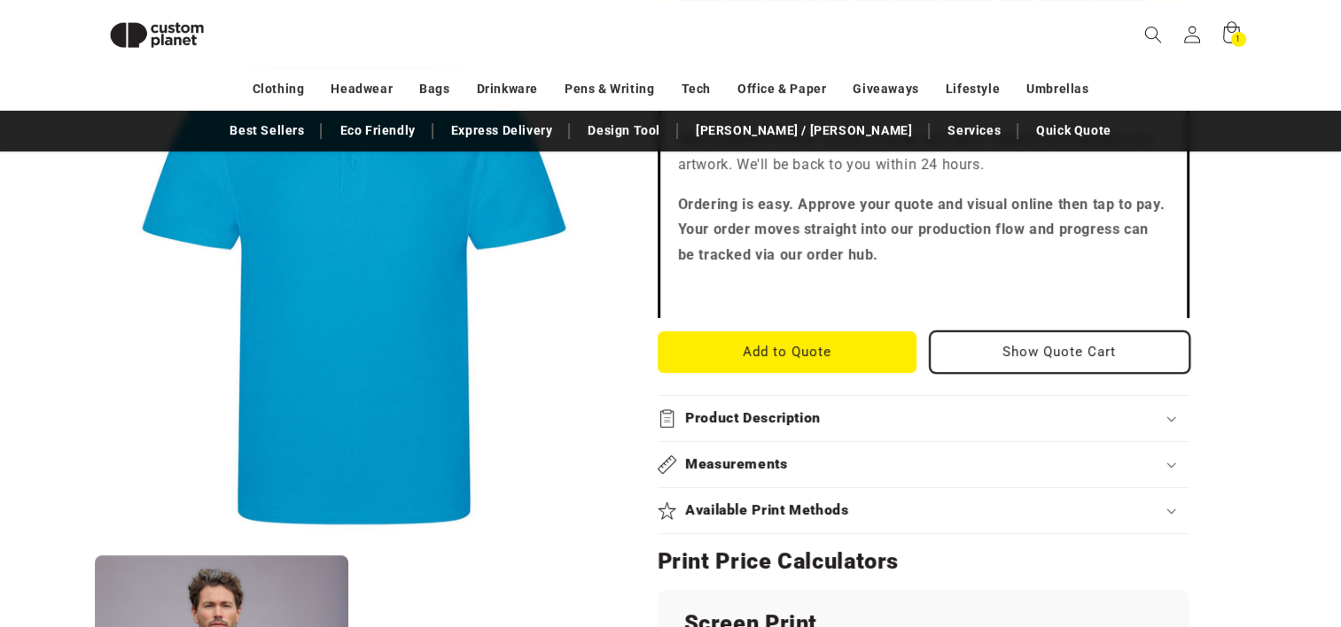
click at [1010, 351] on button "Show Quote Cart" at bounding box center [1060, 352] width 260 height 42
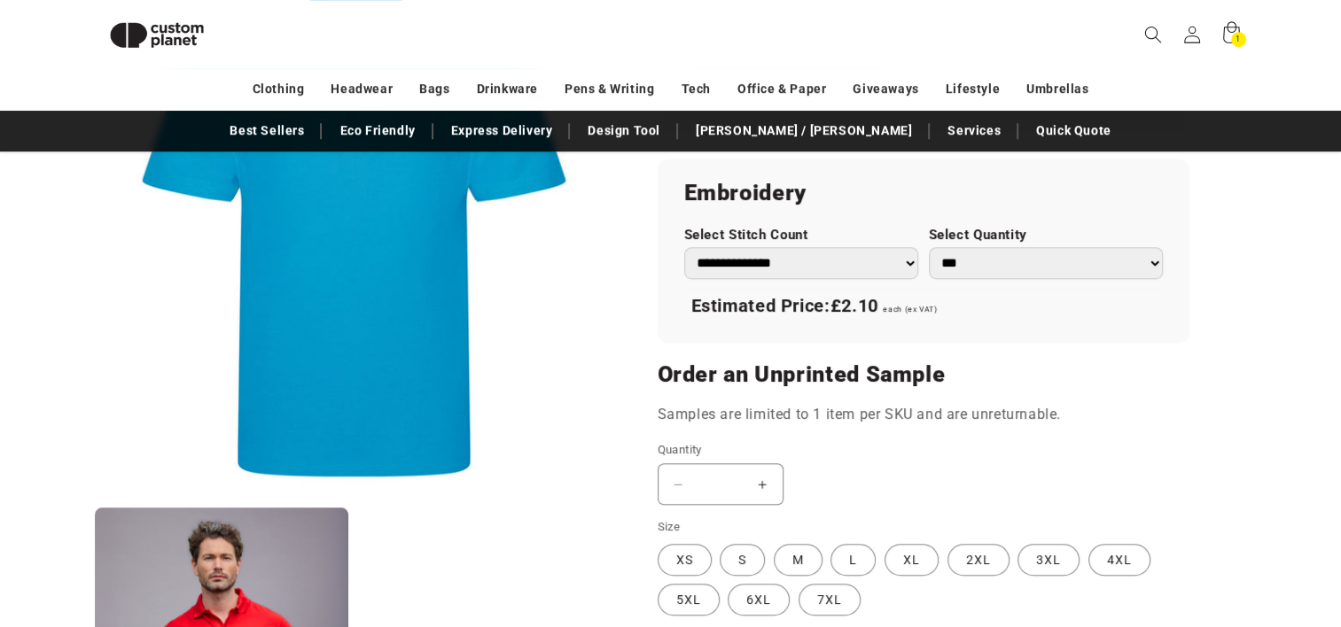
scroll to position [1163, 0]
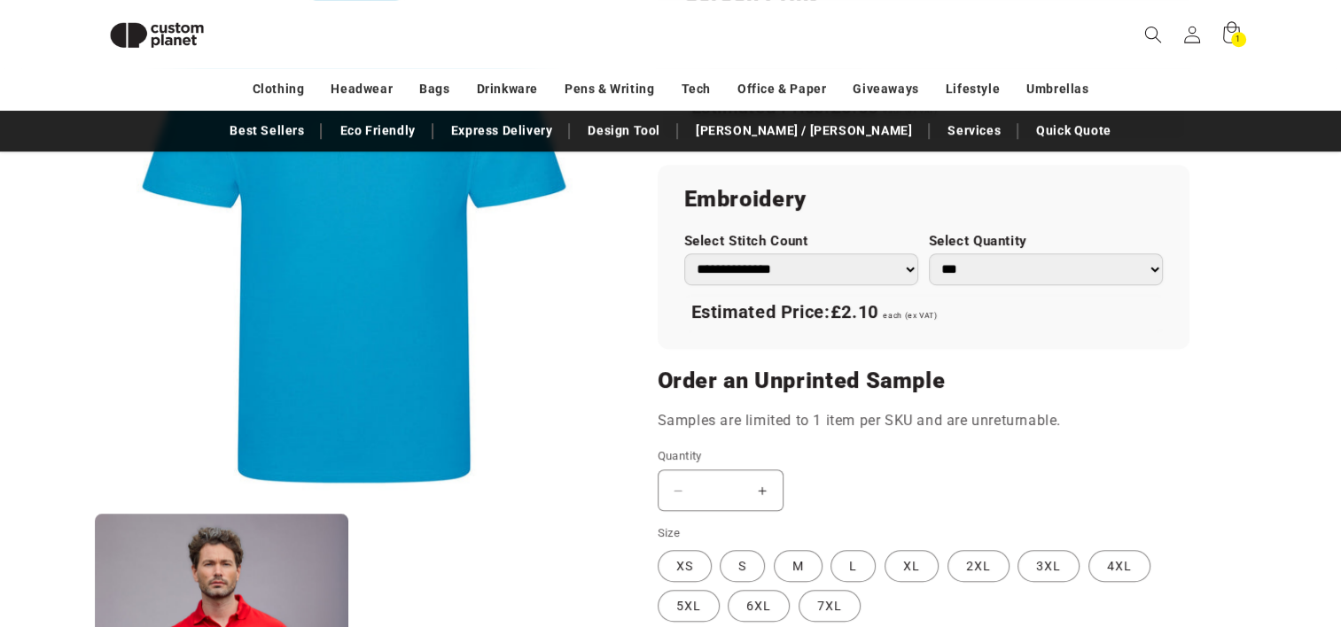
click at [1024, 274] on select "** ** *** *** *** **** **** ****" at bounding box center [1046, 269] width 234 height 32
select select "**"
click at [929, 253] on select "** ** *** *** *** **** **** ****" at bounding box center [1046, 269] width 234 height 32
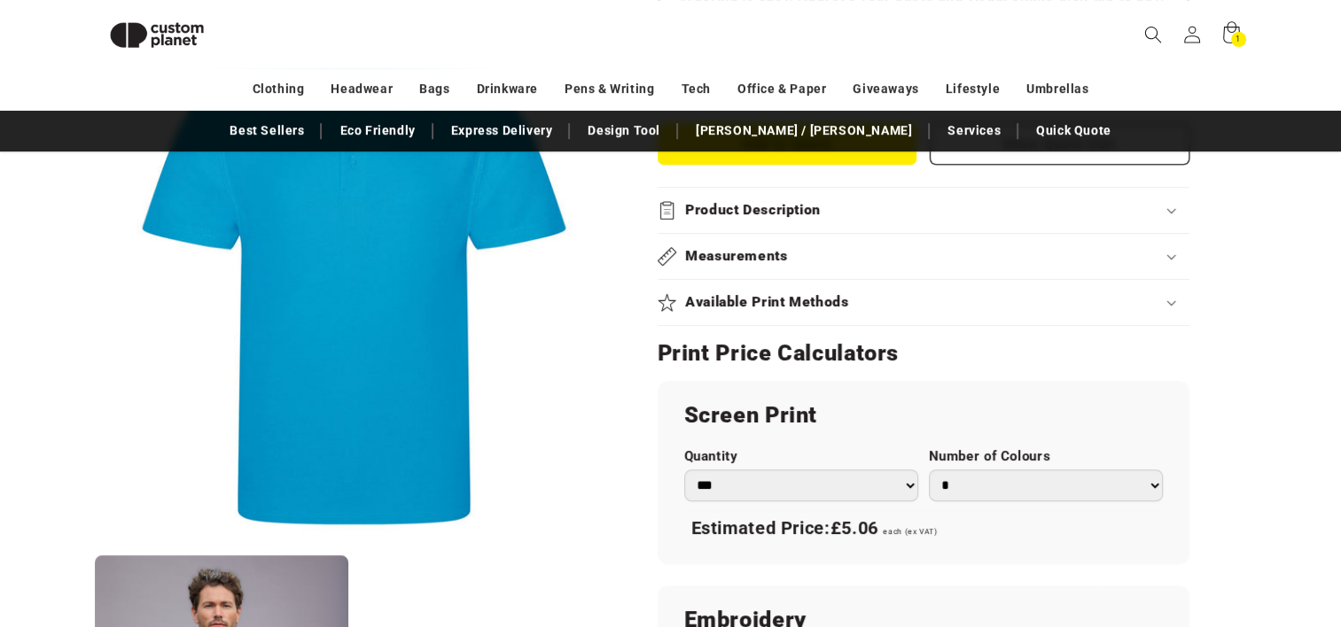
scroll to position [705, 0]
